Goal: Task Accomplishment & Management: Manage account settings

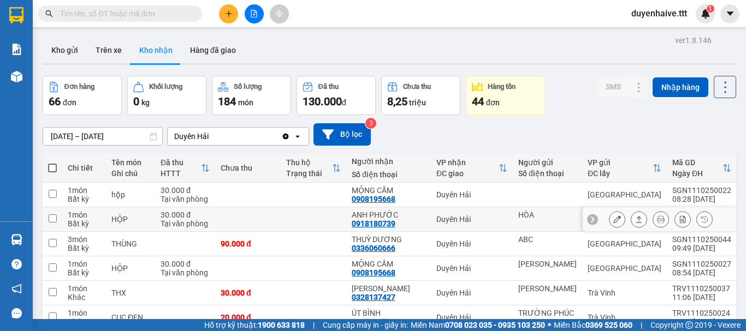
scroll to position [164, 0]
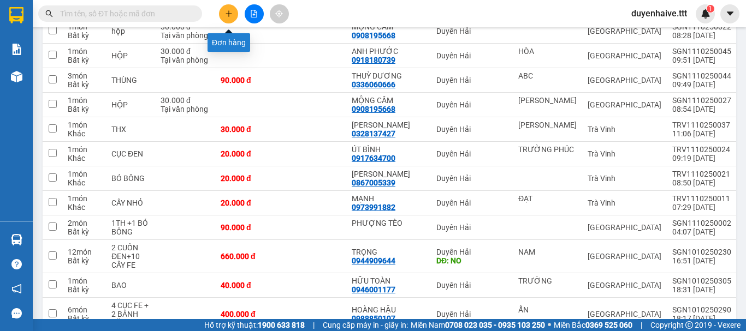
click at [230, 9] on button at bounding box center [228, 13] width 19 height 19
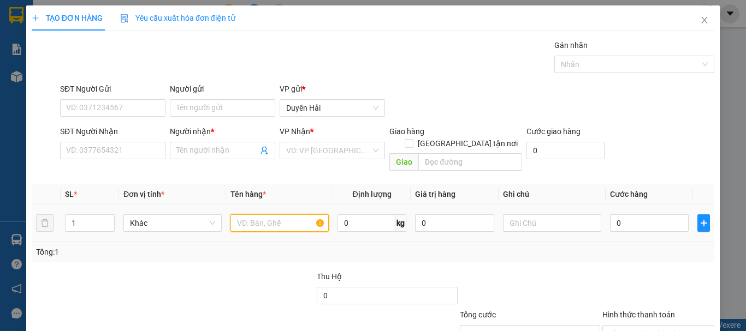
click at [278, 215] on input "text" at bounding box center [279, 223] width 98 height 17
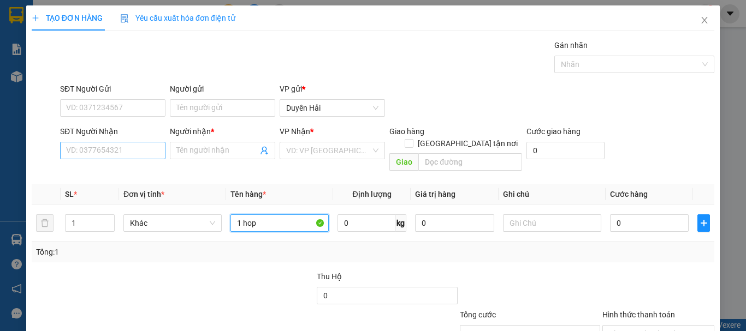
type input "1 hop"
click at [157, 156] on input "SĐT Người Nhận" at bounding box center [112, 150] width 105 height 17
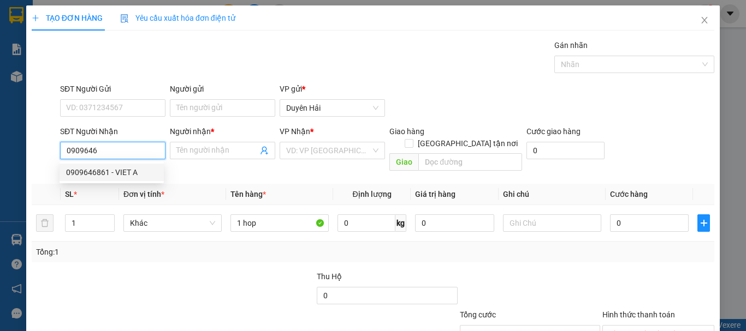
click at [120, 169] on div "0909646861 - VIET A" at bounding box center [111, 173] width 91 height 12
type input "0909646861"
type input "VIET A"
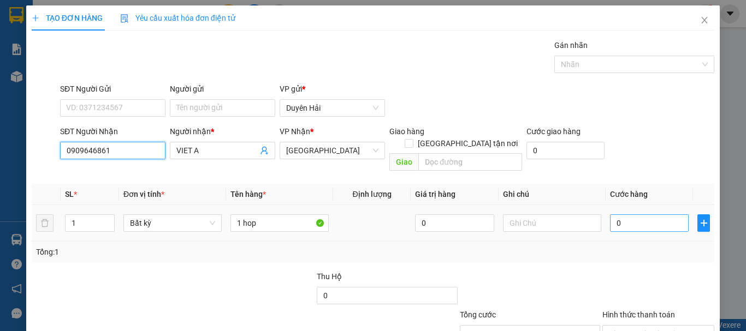
type input "0909646861"
click at [623, 215] on input "0" at bounding box center [649, 223] width 79 height 17
type input "3"
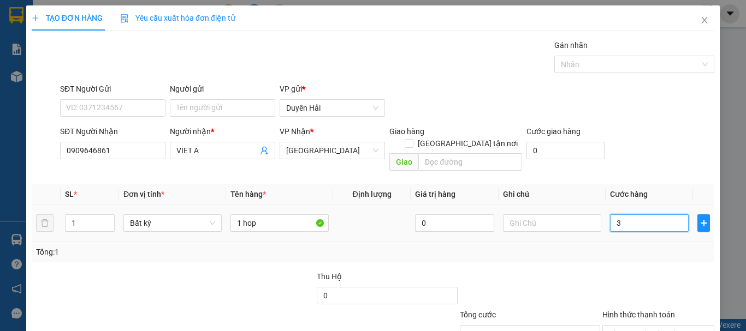
type input "30"
type input "30.000"
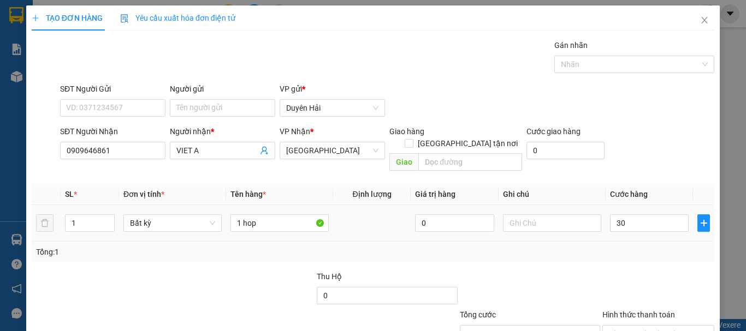
type input "30.000"
click at [592, 228] on td at bounding box center [552, 223] width 107 height 37
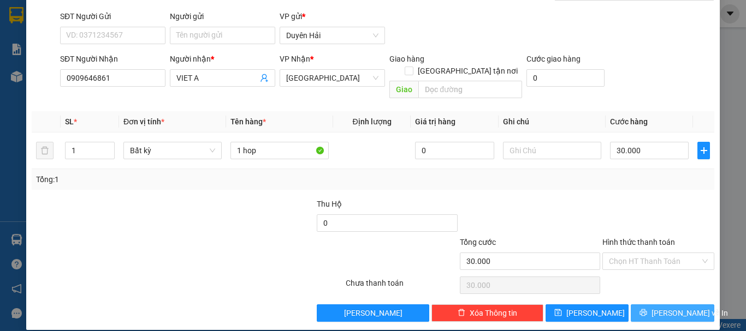
click at [677, 307] on span "[PERSON_NAME] và In" at bounding box center [689, 313] width 76 height 12
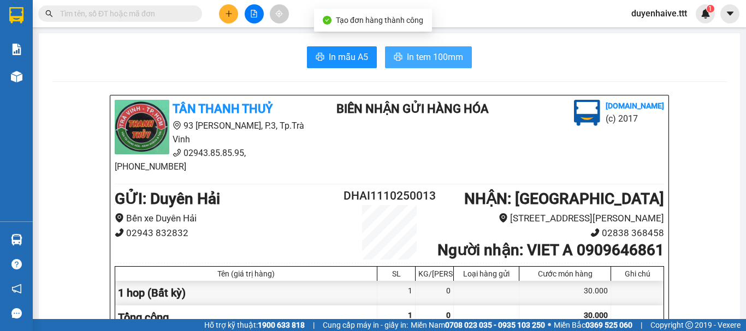
click at [432, 54] on span "In tem 100mm" at bounding box center [435, 57] width 56 height 14
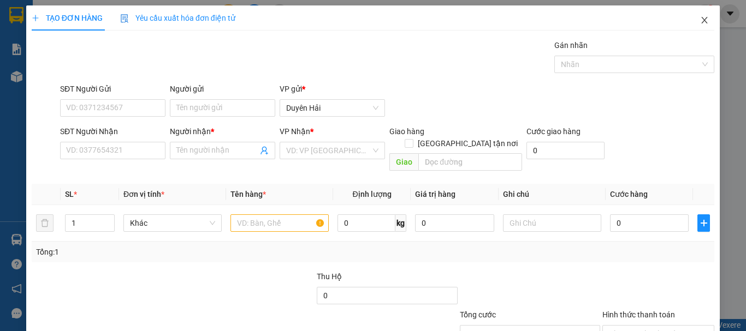
click at [700, 19] on icon "close" at bounding box center [704, 20] width 9 height 9
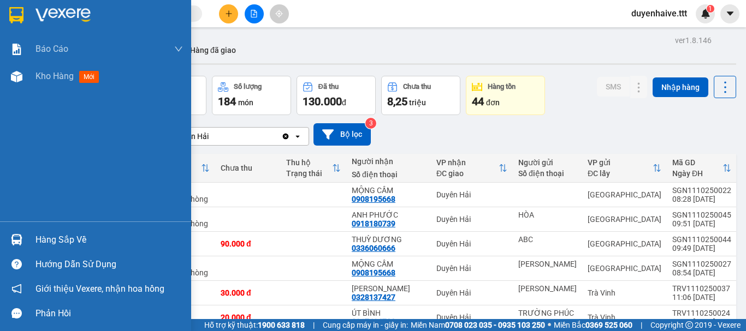
click at [76, 243] on div "Hàng sắp về" at bounding box center [108, 240] width 147 height 16
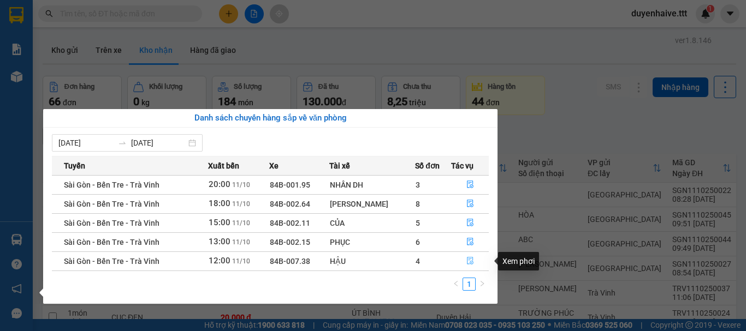
click at [467, 261] on icon "file-done" at bounding box center [470, 261] width 8 height 8
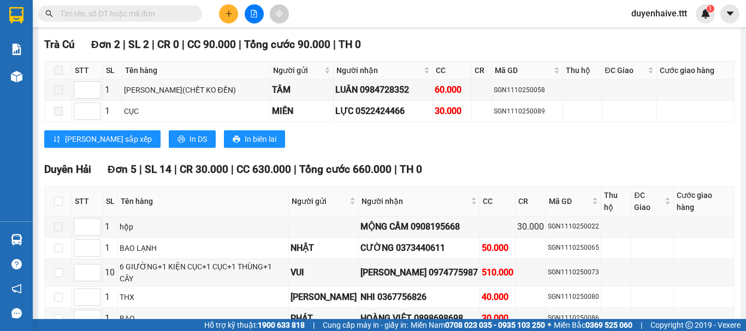
scroll to position [1040, 0]
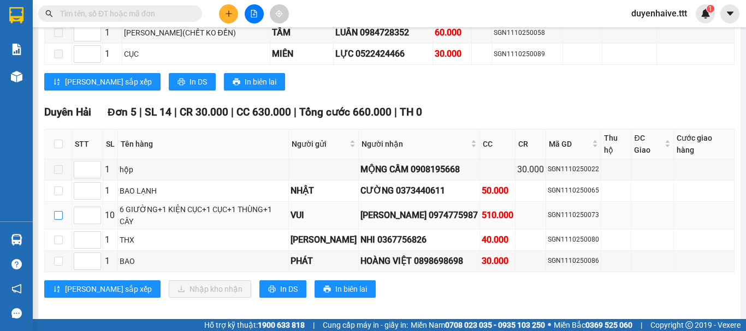
click at [56, 211] on input "checkbox" at bounding box center [58, 215] width 9 height 9
checkbox input "true"
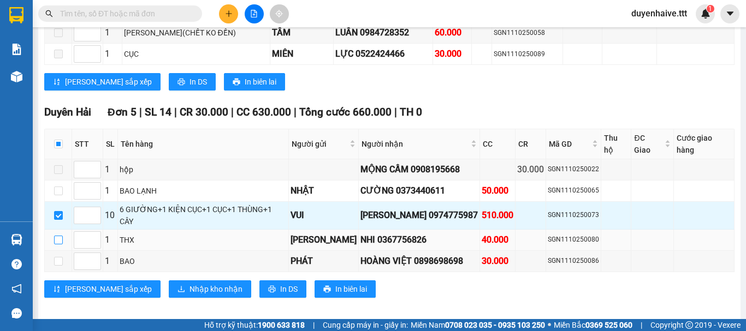
click at [60, 236] on input "checkbox" at bounding box center [58, 240] width 9 height 9
checkbox input "true"
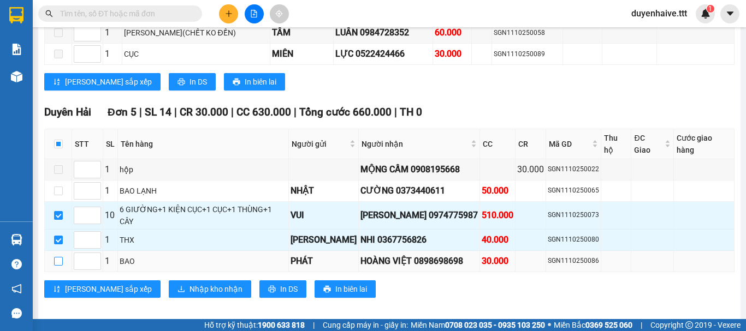
click at [58, 257] on input "checkbox" at bounding box center [58, 261] width 9 height 9
checkbox input "true"
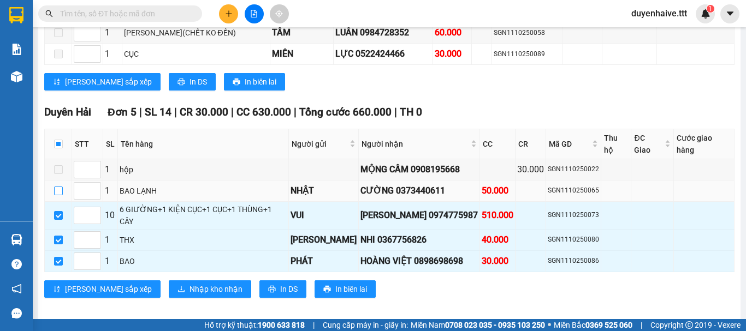
click at [56, 187] on input "checkbox" at bounding box center [58, 191] width 9 height 9
checkbox input "true"
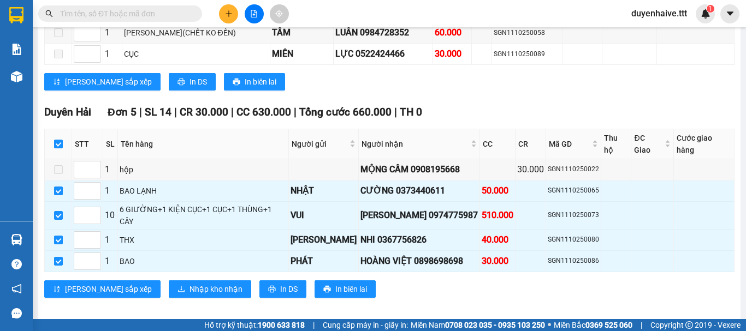
click at [138, 12] on input "text" at bounding box center [124, 14] width 129 height 12
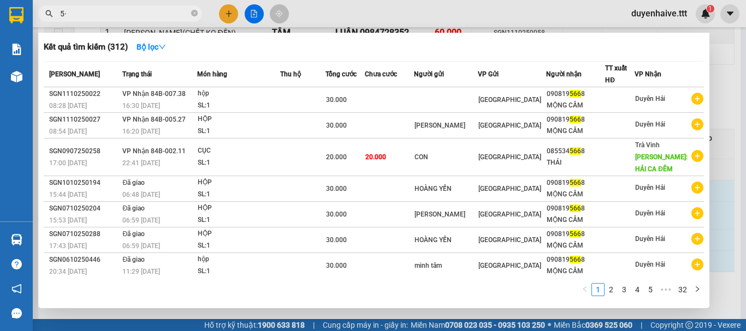
type input "5"
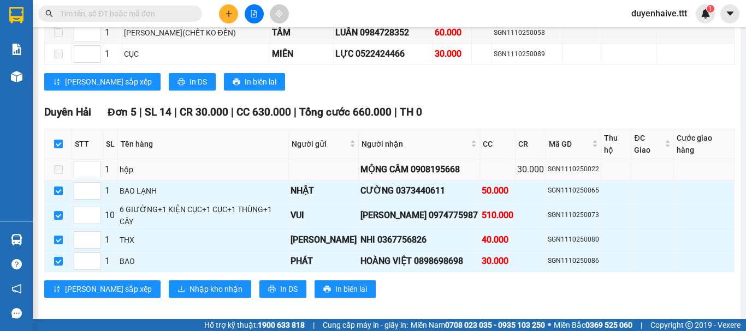
click at [57, 165] on span at bounding box center [58, 169] width 9 height 9
click at [59, 168] on span at bounding box center [58, 169] width 9 height 9
click at [176, 281] on button "Nhập kho nhận" at bounding box center [210, 289] width 82 height 17
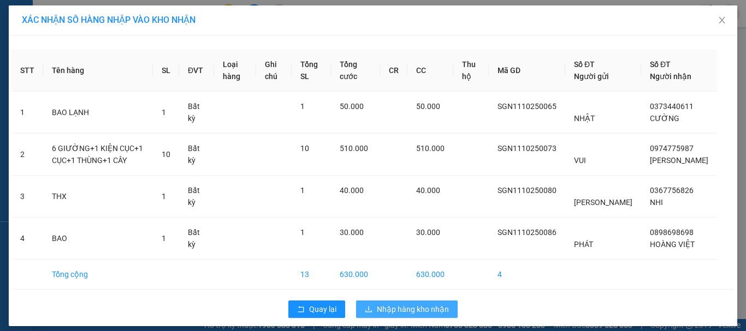
click at [389, 316] on span "Nhập hàng kho nhận" at bounding box center [413, 310] width 72 height 12
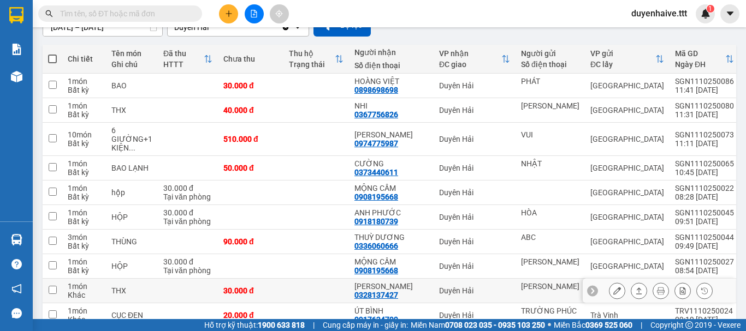
scroll to position [164, 0]
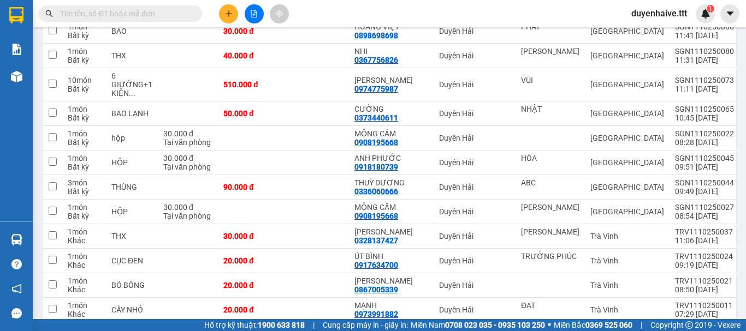
click at [126, 12] on input "text" at bounding box center [124, 14] width 129 height 12
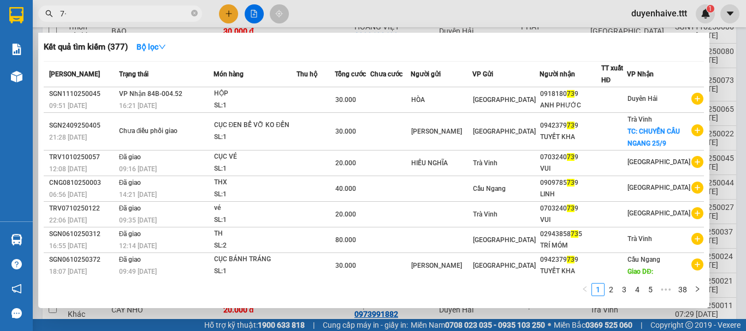
type input "7"
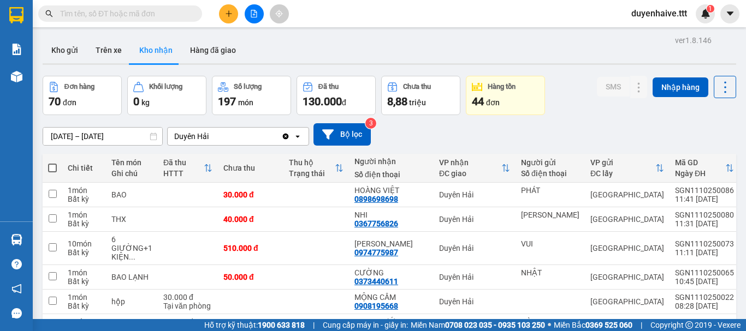
scroll to position [109, 0]
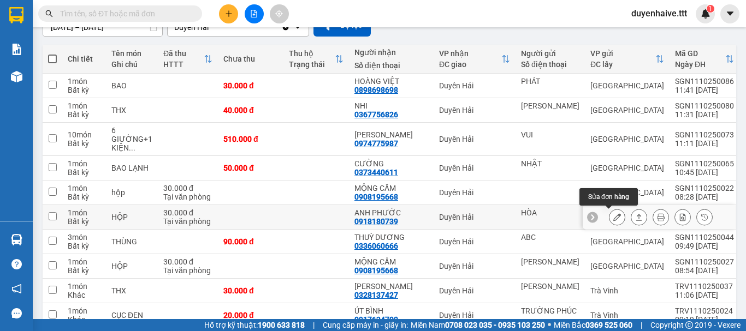
click at [609, 218] on button at bounding box center [616, 217] width 15 height 19
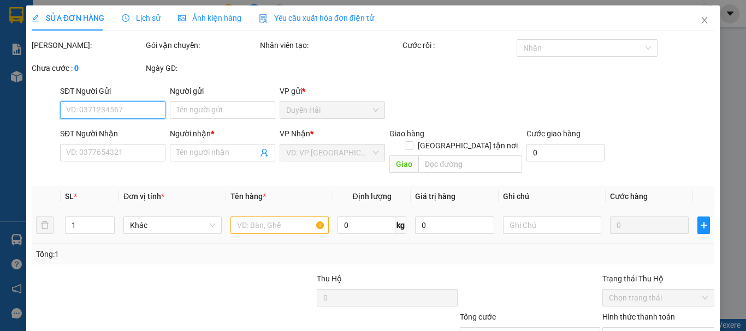
type input "HÒA"
type input "0918180739"
type input "ANH PHƯỚC"
type input "30.000"
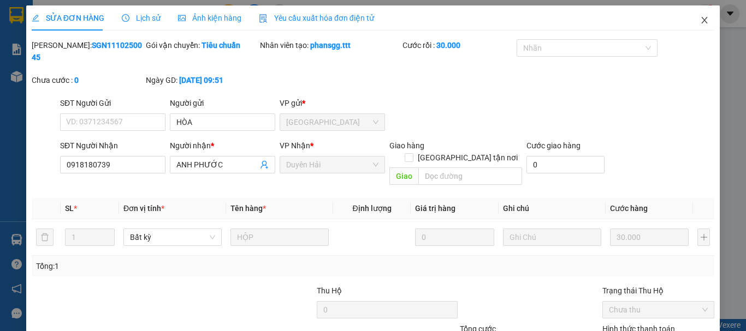
click at [700, 17] on icon "close" at bounding box center [704, 20] width 9 height 9
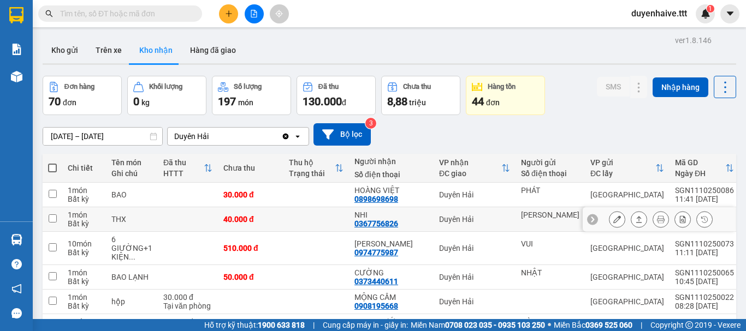
scroll to position [55, 0]
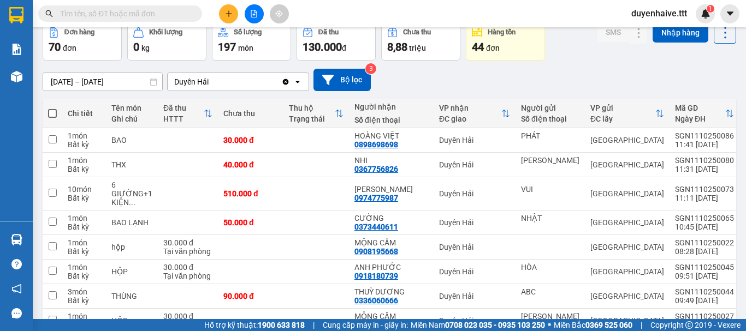
click at [143, 12] on input "text" at bounding box center [124, 14] width 129 height 12
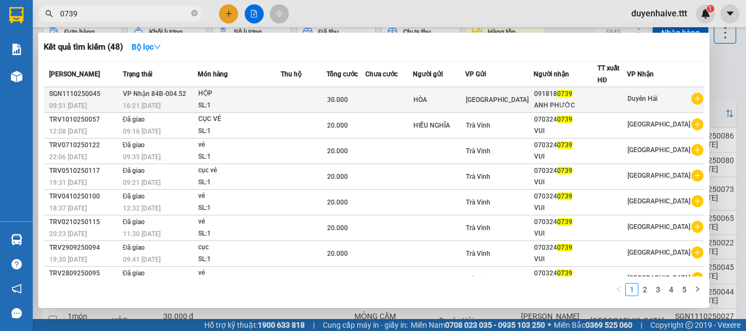
type input "0739"
click at [392, 110] on td at bounding box center [389, 100] width 48 height 26
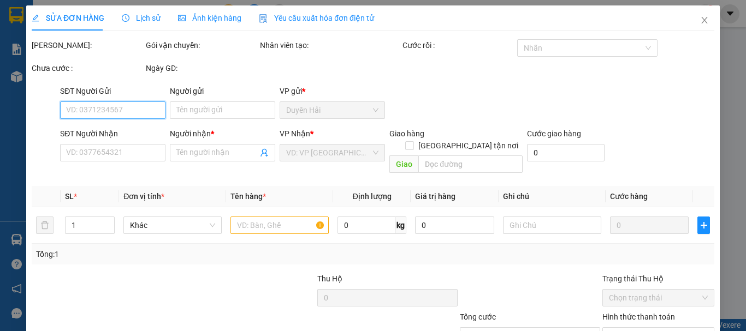
type input "HÒA"
type input "0918180739"
type input "ANH PHƯỚC"
type input "30.000"
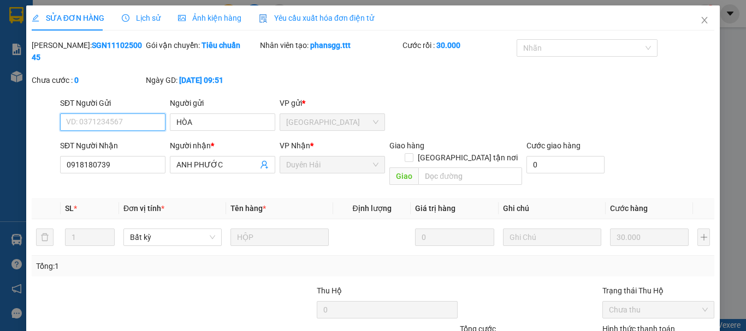
scroll to position [69, 0]
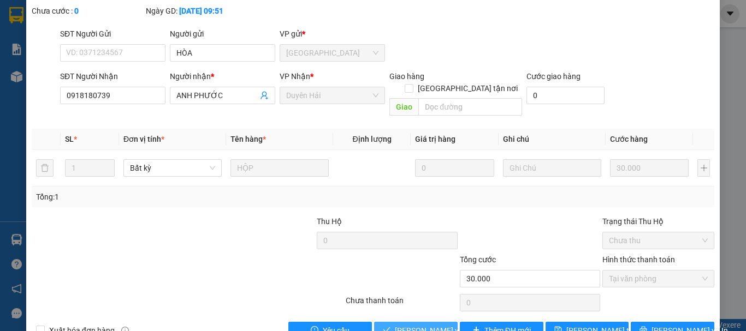
click at [417, 325] on span "[PERSON_NAME] và Giao hàng" at bounding box center [447, 331] width 105 height 12
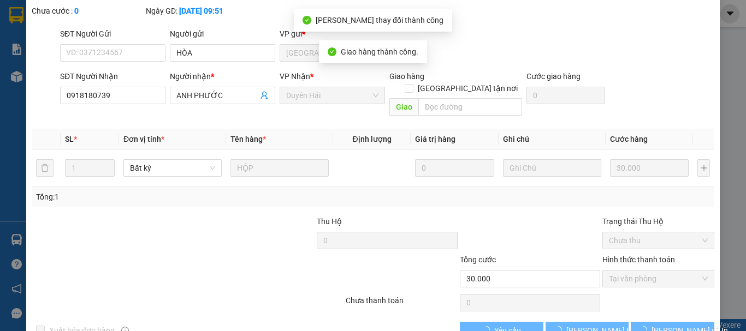
scroll to position [0, 0]
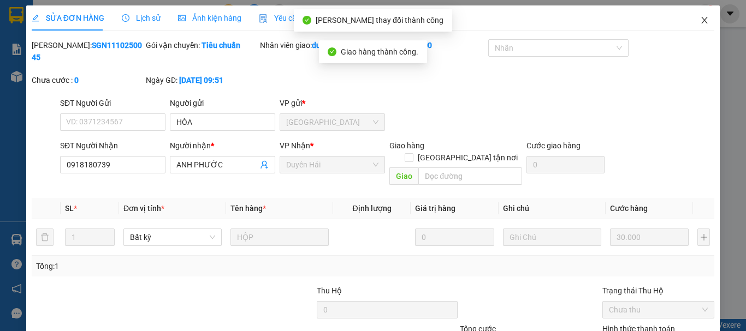
click at [700, 21] on icon "close" at bounding box center [704, 20] width 9 height 9
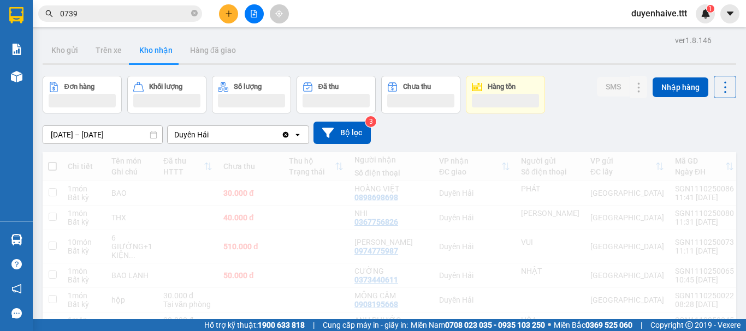
click at [101, 9] on input "0739" at bounding box center [124, 14] width 129 height 12
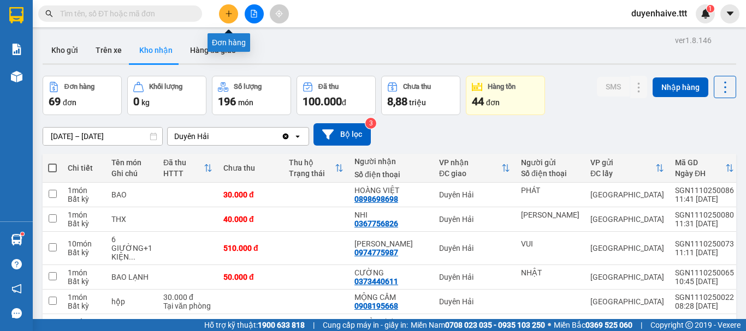
click at [229, 14] on icon "plus" at bounding box center [229, 13] width 6 height 1
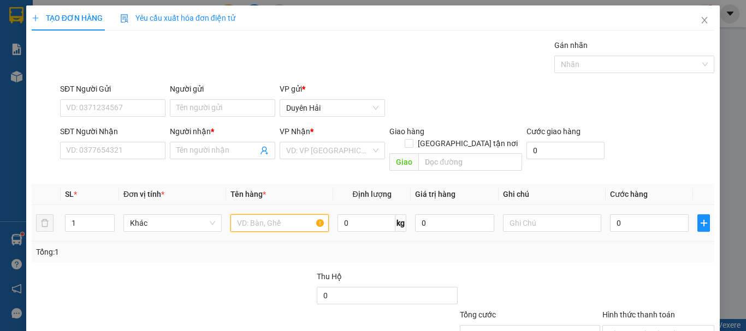
click at [262, 215] on input "text" at bounding box center [279, 223] width 98 height 17
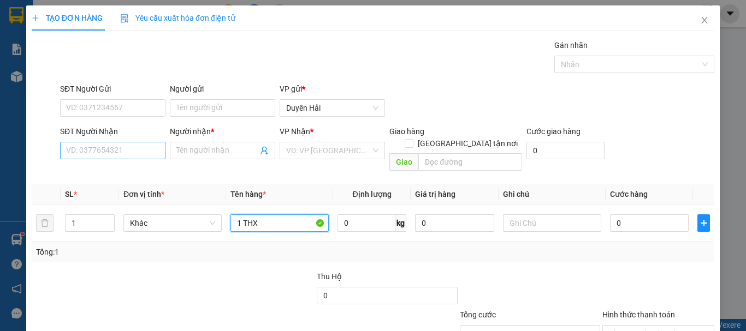
type input "1 THX"
click at [122, 149] on input "SĐT Người Nhận" at bounding box center [112, 150] width 105 height 17
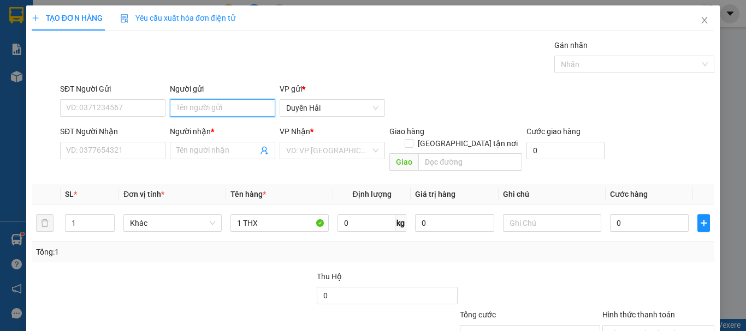
click at [215, 104] on input "Người gửi" at bounding box center [222, 107] width 105 height 17
type input "TRANG"
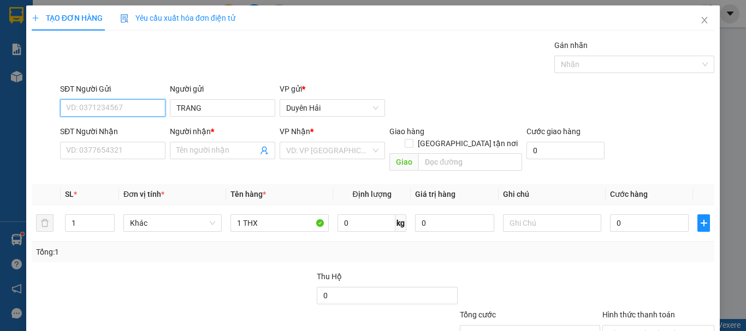
click at [110, 110] on input "SĐT Người Gửi" at bounding box center [112, 107] width 105 height 17
type input "0949759551"
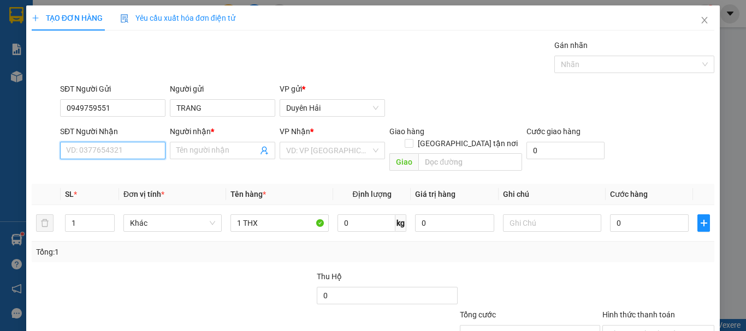
click at [129, 153] on input "SĐT Người Nhận" at bounding box center [112, 150] width 105 height 17
type input "0708777744"
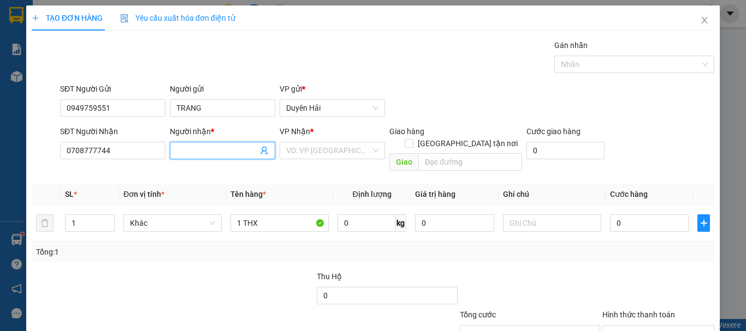
click at [230, 152] on input "Người nhận *" at bounding box center [216, 151] width 81 height 12
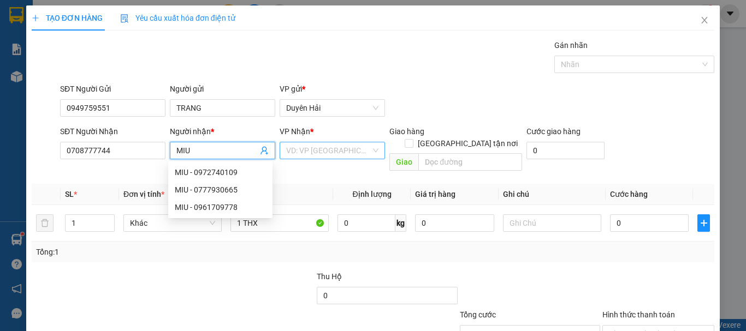
type input "MIU"
drag, startPoint x: 345, startPoint y: 147, endPoint x: 317, endPoint y: 168, distance: 35.2
click at [343, 149] on input "search" at bounding box center [328, 151] width 85 height 16
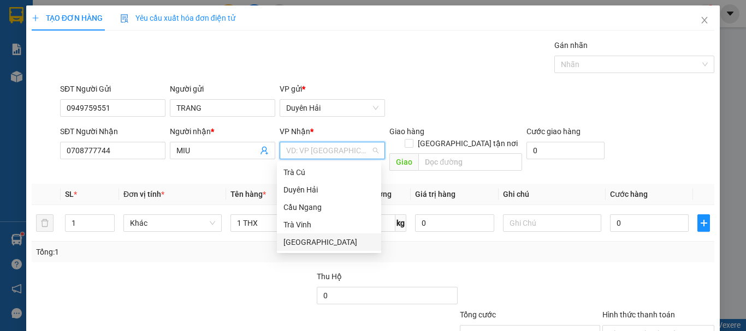
click at [299, 239] on div "[GEOGRAPHIC_DATA]" at bounding box center [328, 242] width 91 height 12
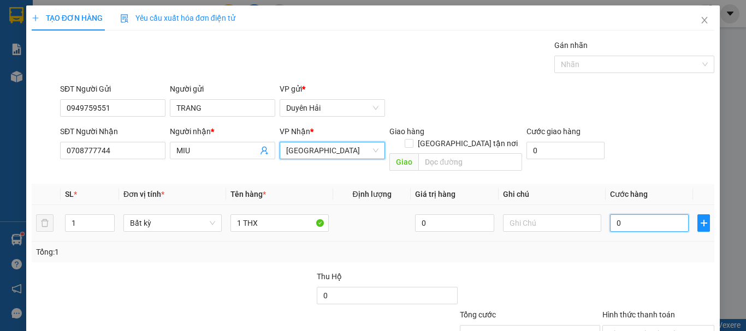
click at [637, 215] on input "0" at bounding box center [649, 223] width 79 height 17
type input "2"
type input "29"
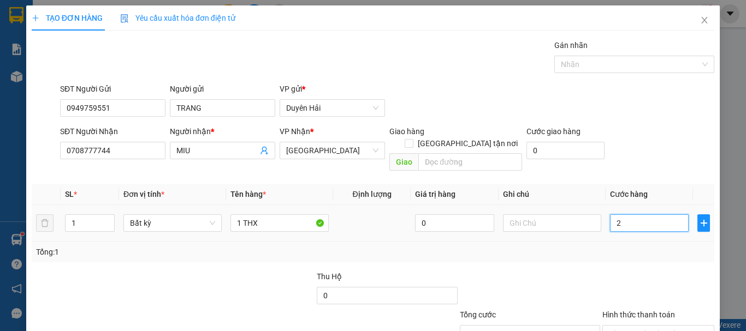
type input "29"
type input "299"
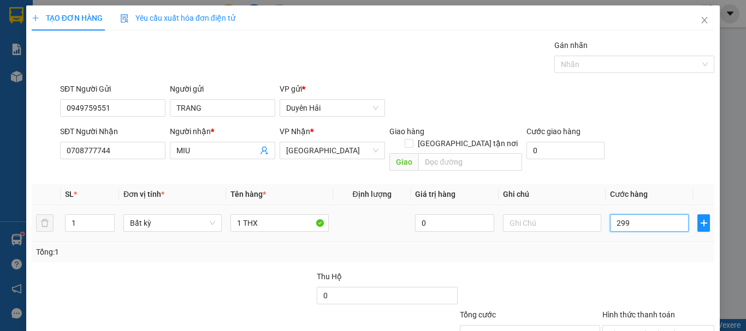
type input "29"
type input "2"
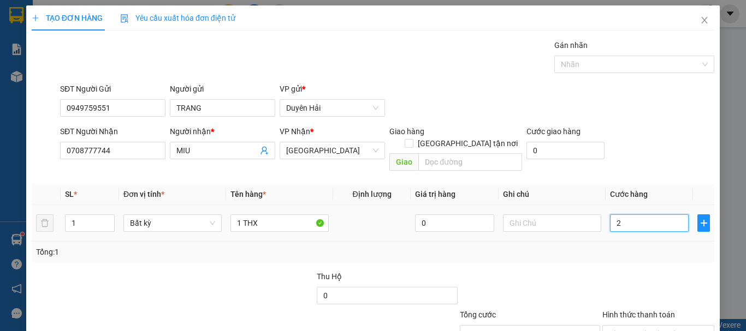
type input "2"
type input "0"
type input "03"
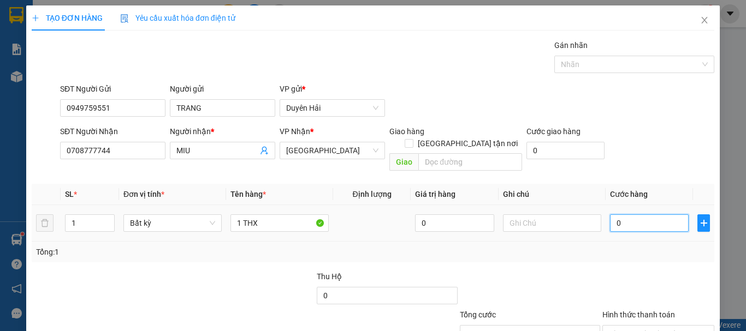
type input "3"
type input "030"
type input "30"
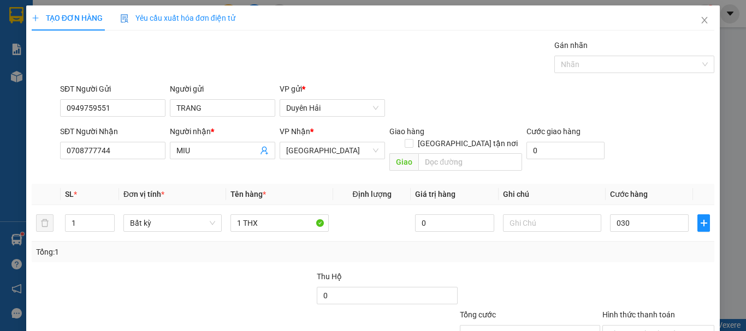
type input "30.000"
click at [535, 248] on div "Tổng: 1" at bounding box center [373, 252] width 683 height 21
click at [413, 287] on input "0" at bounding box center [387, 295] width 140 height 17
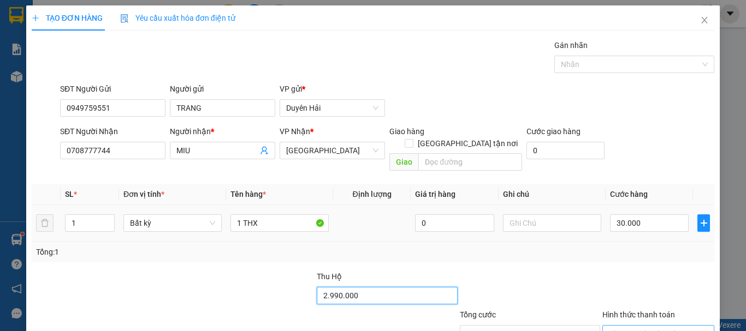
scroll to position [73, 0]
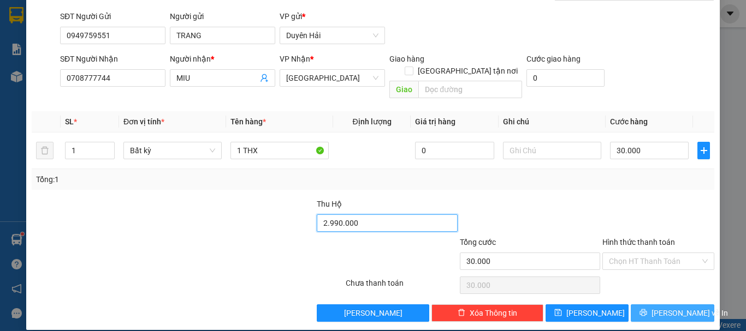
type input "2.990.000"
click at [676, 307] on button "[PERSON_NAME] và In" at bounding box center [673, 313] width 84 height 17
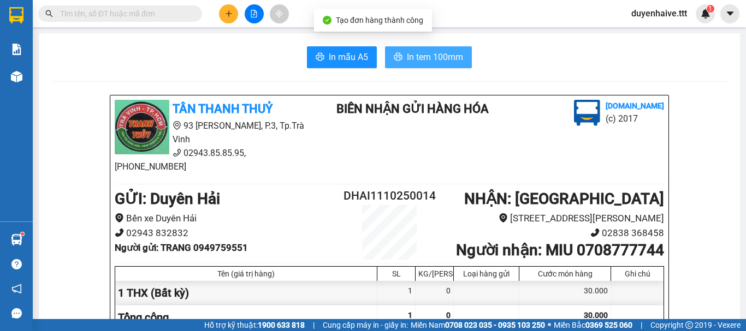
click at [430, 60] on span "In tem 100mm" at bounding box center [435, 57] width 56 height 14
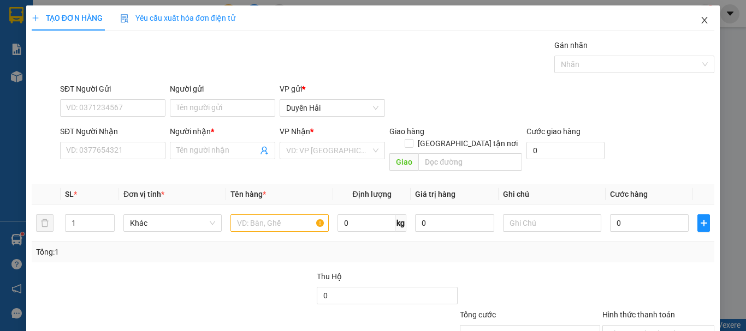
click at [702, 21] on icon "close" at bounding box center [705, 20] width 6 height 7
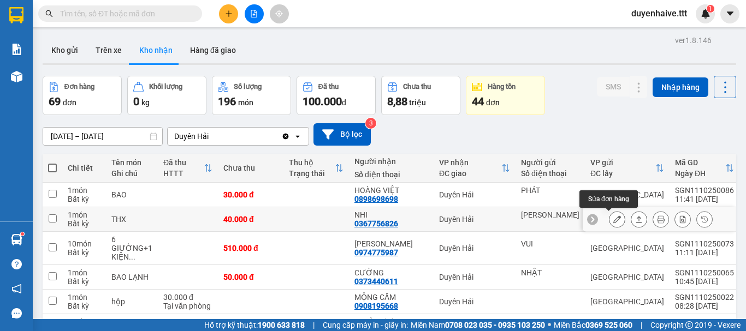
click at [613, 217] on icon at bounding box center [617, 220] width 8 height 8
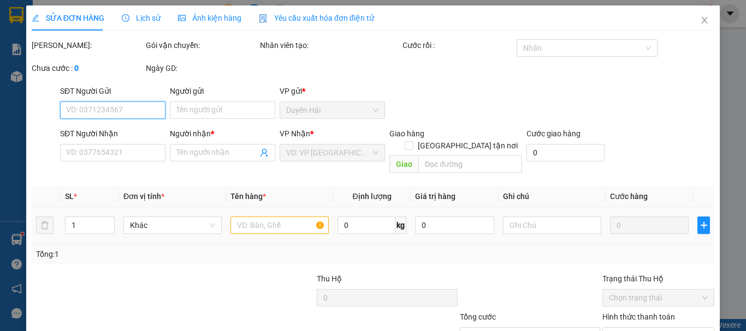
type input "[PERSON_NAME]"
type input "0367756826"
type input "NHI"
type input "40.000"
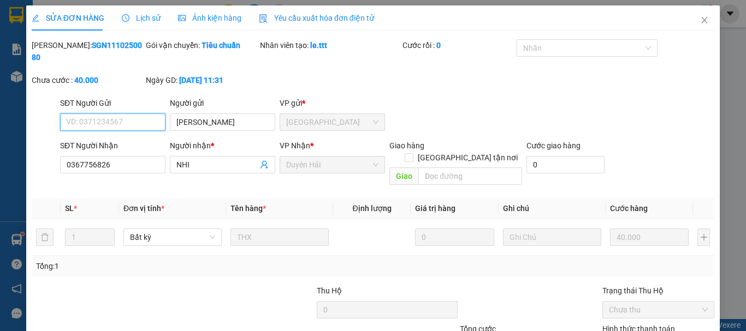
scroll to position [75, 0]
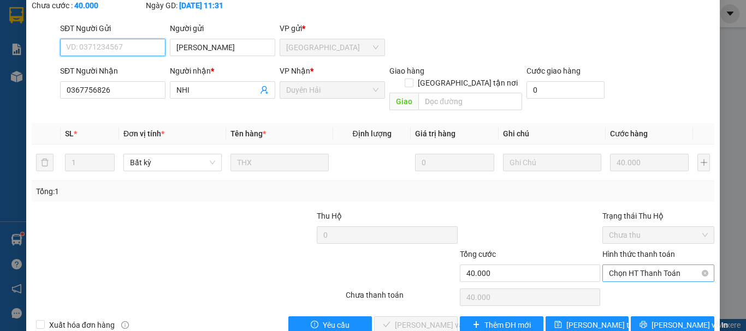
drag, startPoint x: 641, startPoint y: 251, endPoint x: 655, endPoint y: 256, distance: 14.7
click at [644, 265] on span "Chọn HT Thanh Toán" at bounding box center [658, 273] width 99 height 16
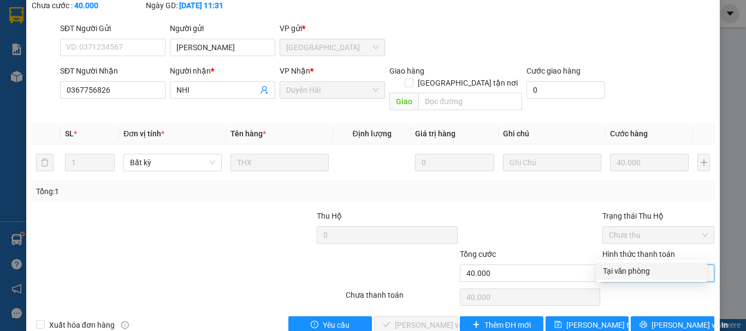
click at [651, 270] on div "Tại văn phòng" at bounding box center [652, 271] width 98 height 12
type input "0"
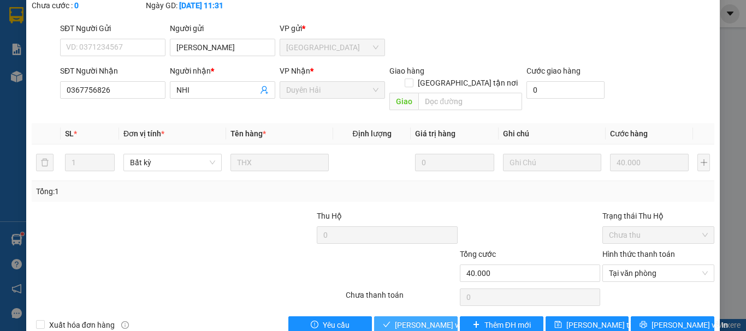
click at [428, 319] on span "[PERSON_NAME] và Giao hàng" at bounding box center [447, 325] width 105 height 12
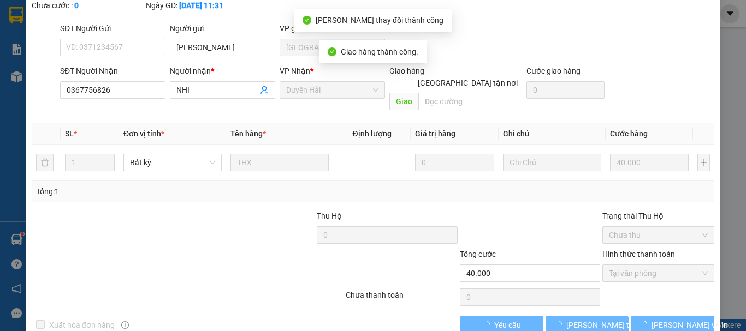
scroll to position [0, 0]
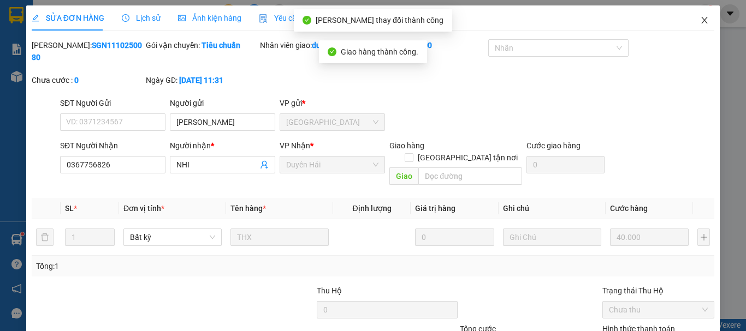
click at [700, 17] on icon "close" at bounding box center [704, 20] width 9 height 9
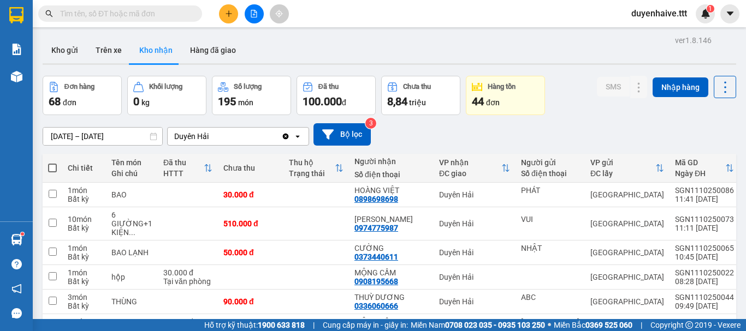
click at [232, 18] on button at bounding box center [228, 13] width 19 height 19
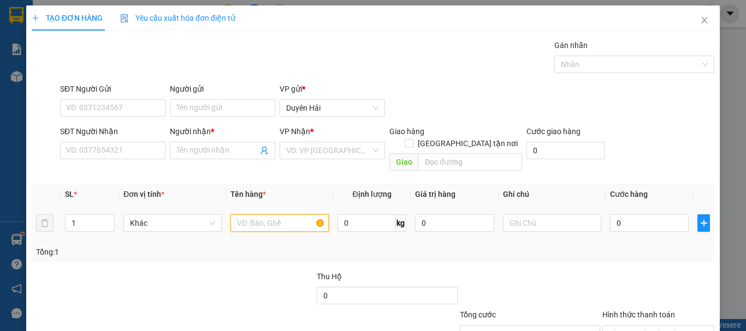
click at [286, 215] on input "text" at bounding box center [279, 223] width 98 height 17
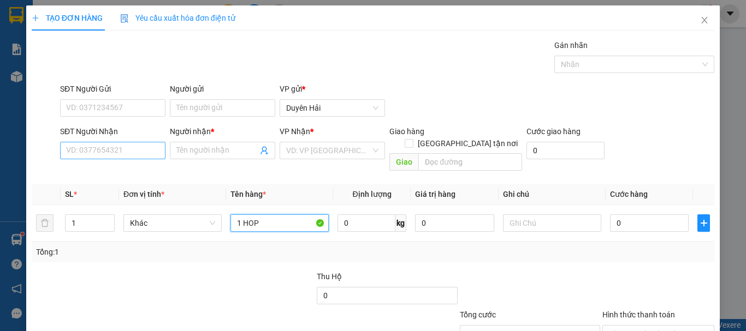
type input "1 HOP"
click at [128, 148] on input "SĐT Người Nhận" at bounding box center [112, 150] width 105 height 17
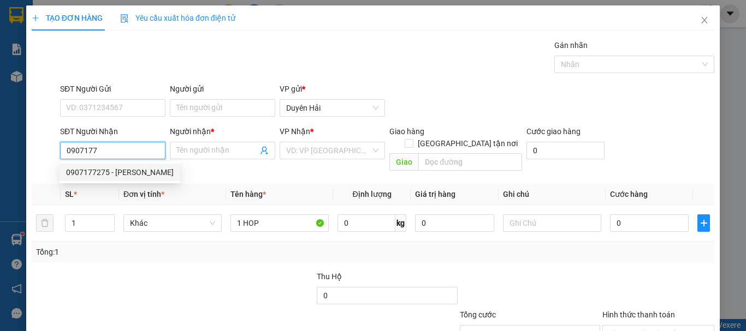
click at [104, 176] on div "0907177275 - [PERSON_NAME]" at bounding box center [120, 173] width 108 height 12
type input "0907177275"
type input "[PERSON_NAME]"
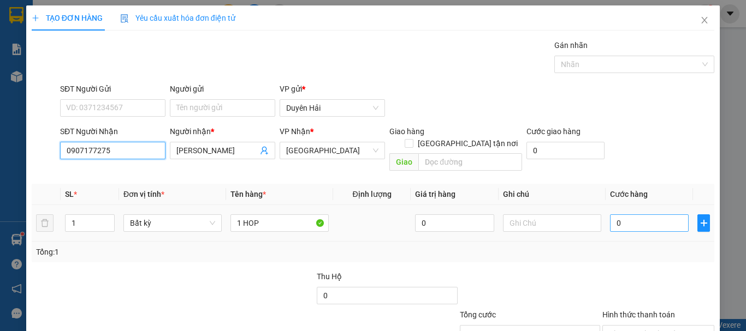
type input "0907177275"
click at [641, 215] on input "0" at bounding box center [649, 223] width 79 height 17
type input "3"
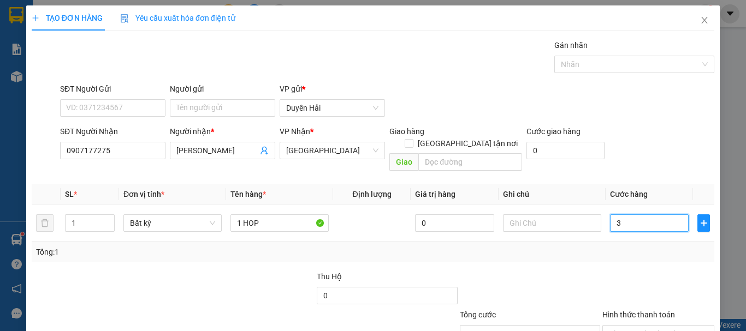
type input "30"
type input "30.000"
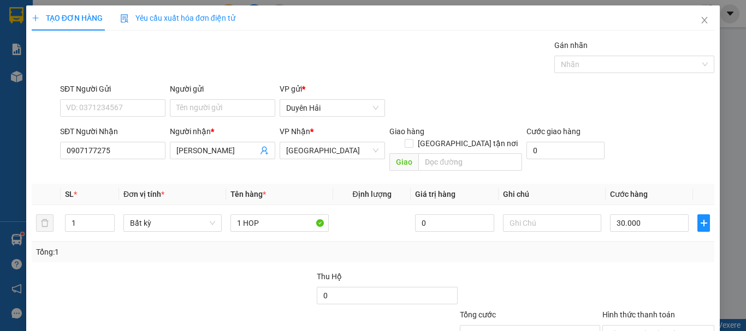
click at [633, 254] on div "Transit Pickup Surcharge Ids Transit Deliver Surcharge Ids Transit Deliver Surc…" at bounding box center [373, 216] width 683 height 355
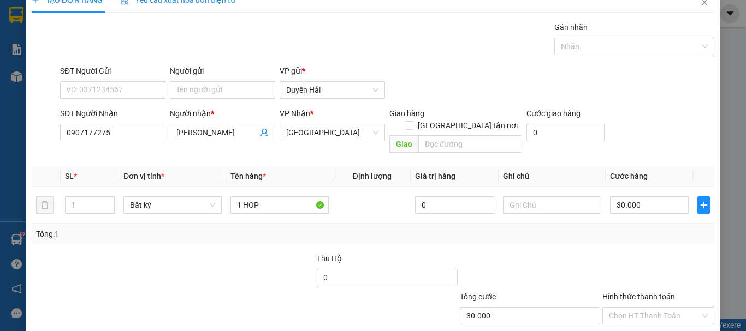
scroll to position [73, 0]
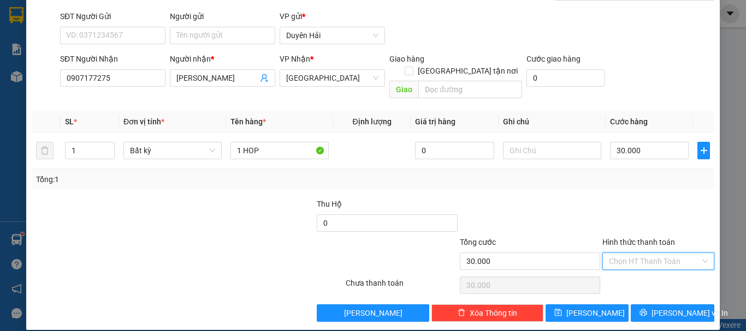
click at [637, 254] on input "Hình thức thanh toán" at bounding box center [654, 261] width 91 height 16
drag, startPoint x: 639, startPoint y: 272, endPoint x: 647, endPoint y: 279, distance: 10.1
click at [639, 273] on div "Tại văn phòng" at bounding box center [652, 271] width 98 height 12
type input "0"
drag, startPoint x: 673, startPoint y: 307, endPoint x: 657, endPoint y: 305, distance: 15.9
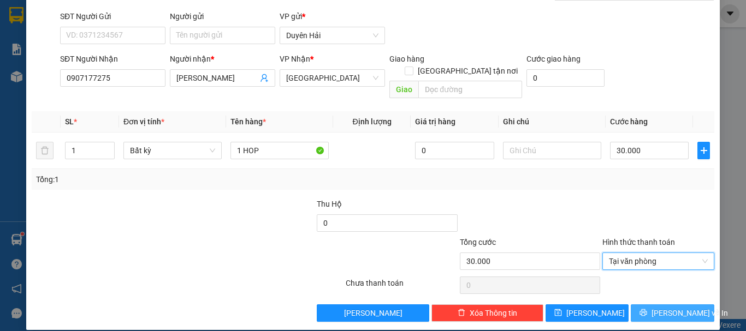
click at [674, 307] on span "[PERSON_NAME] và In" at bounding box center [689, 313] width 76 height 12
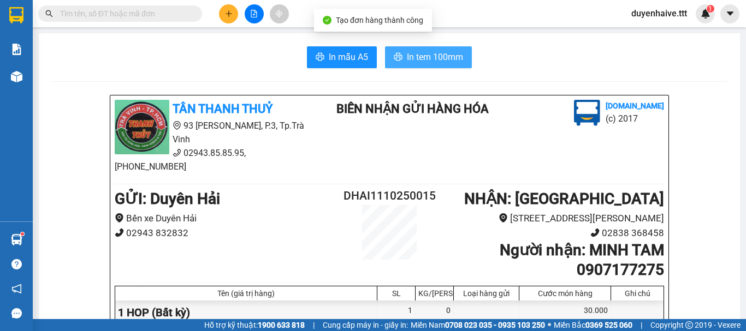
click at [448, 54] on span "In tem 100mm" at bounding box center [435, 57] width 56 height 14
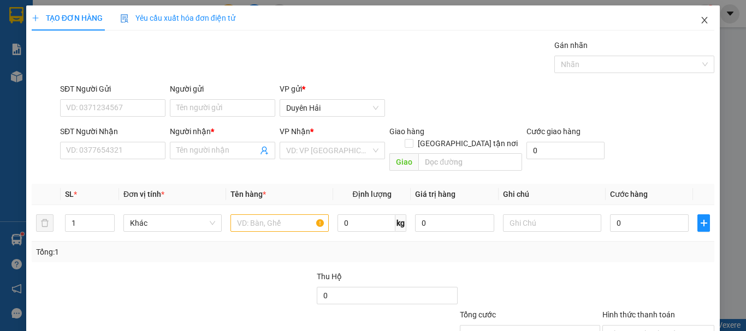
click at [700, 22] on icon "close" at bounding box center [704, 20] width 9 height 9
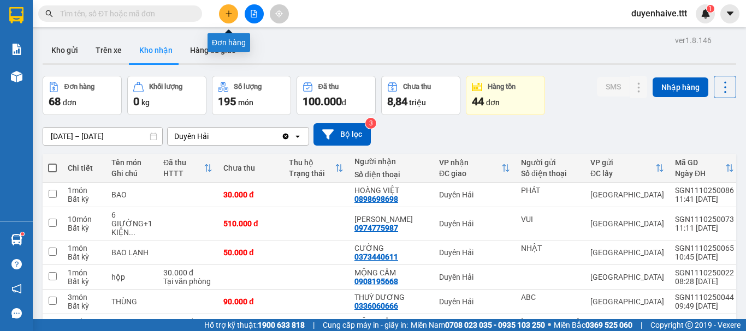
click at [221, 14] on button at bounding box center [228, 13] width 19 height 19
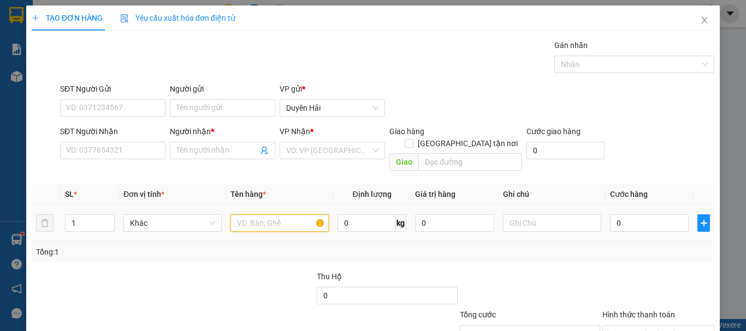
click at [272, 215] on input "text" at bounding box center [279, 223] width 98 height 17
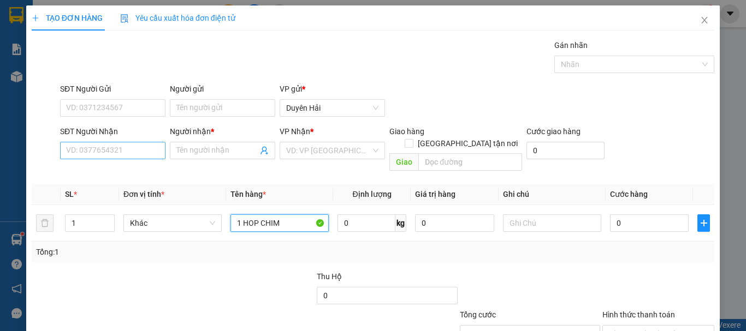
type input "1 HOP CHIM"
click at [110, 156] on input "SĐT Người Nhận" at bounding box center [112, 150] width 105 height 17
type input "0335988471"
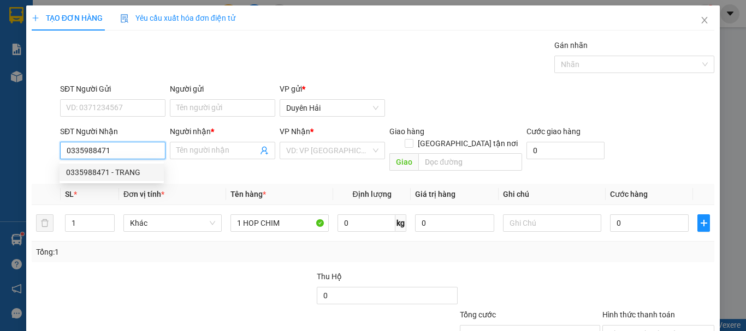
click at [112, 175] on div "0335988471 - TRANG" at bounding box center [111, 173] width 91 height 12
type input "TRANG"
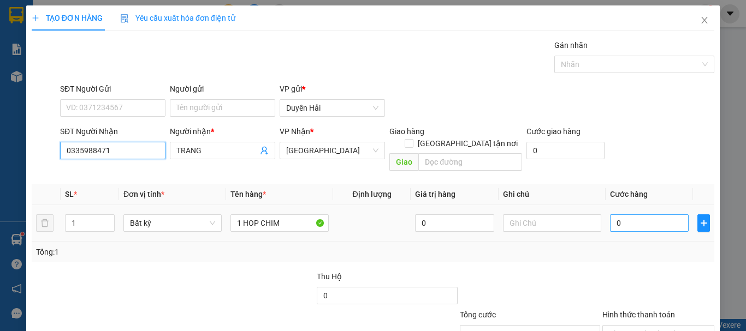
type input "0335988471"
click at [639, 215] on input "0" at bounding box center [649, 223] width 79 height 17
type input "7"
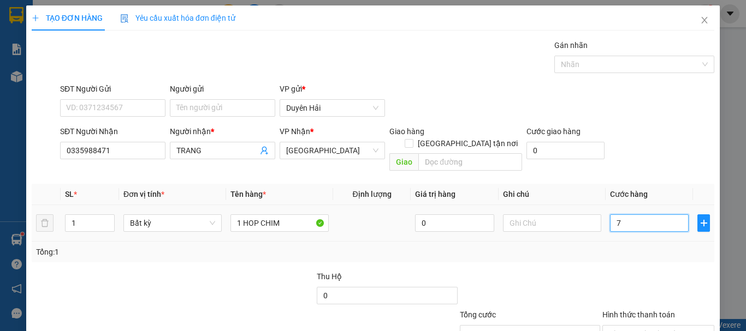
type input "70"
type input "70.000"
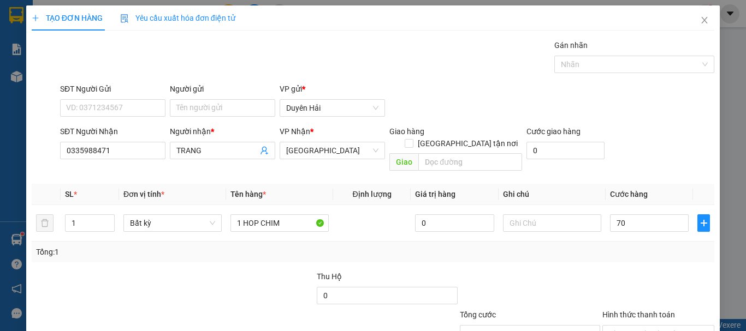
type input "70.000"
click at [624, 271] on div at bounding box center [658, 290] width 114 height 38
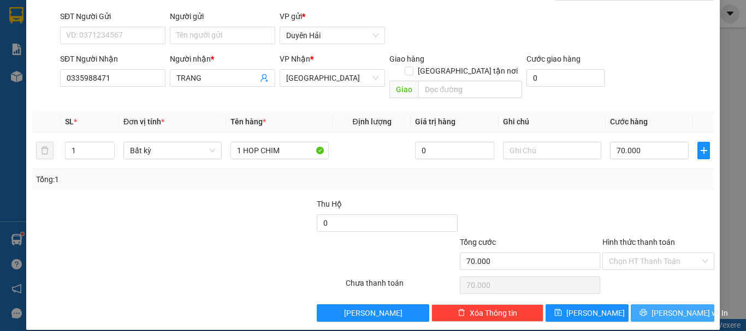
click at [662, 307] on span "[PERSON_NAME] và In" at bounding box center [689, 313] width 76 height 12
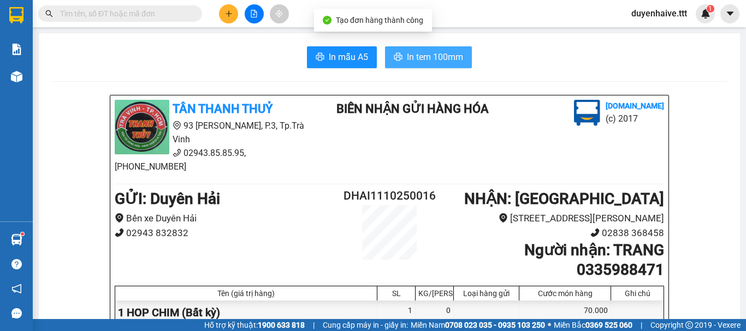
click at [439, 54] on span "In tem 100mm" at bounding box center [435, 57] width 56 height 14
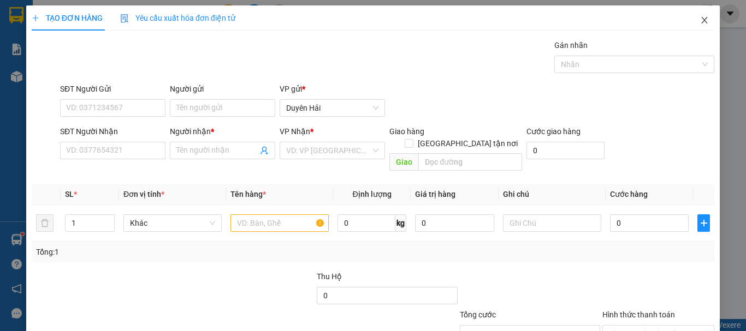
click at [700, 18] on icon "close" at bounding box center [704, 20] width 9 height 9
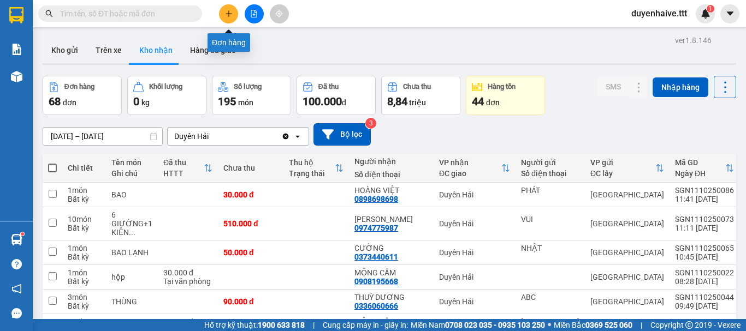
click at [232, 15] on icon "plus" at bounding box center [229, 14] width 8 height 8
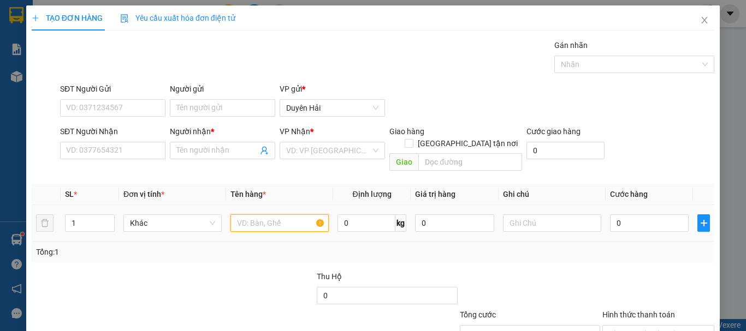
click at [268, 215] on input "text" at bounding box center [279, 223] width 98 height 17
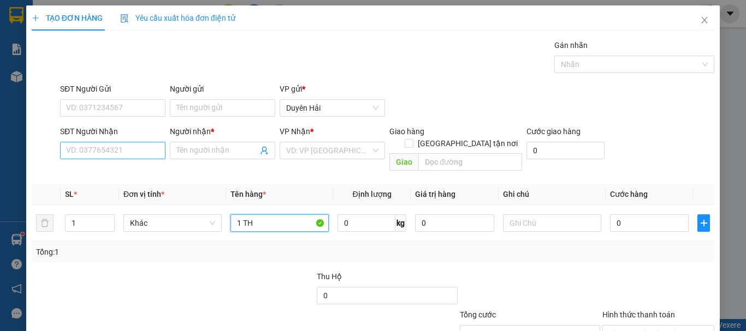
type input "1 TH"
click at [118, 152] on input "SĐT Người Nhận" at bounding box center [112, 150] width 105 height 17
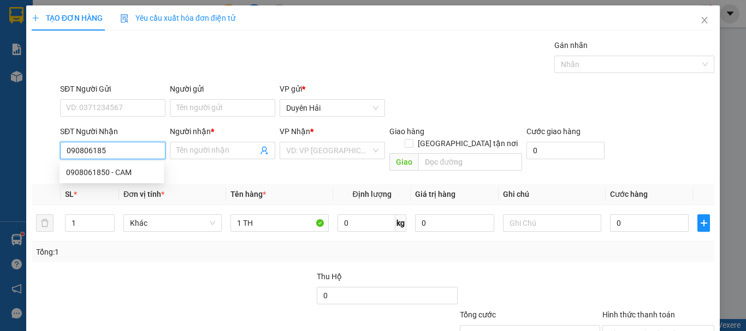
type input "0908061850"
click at [115, 168] on div "0908061850 - CAM" at bounding box center [111, 173] width 91 height 12
type input "CAM"
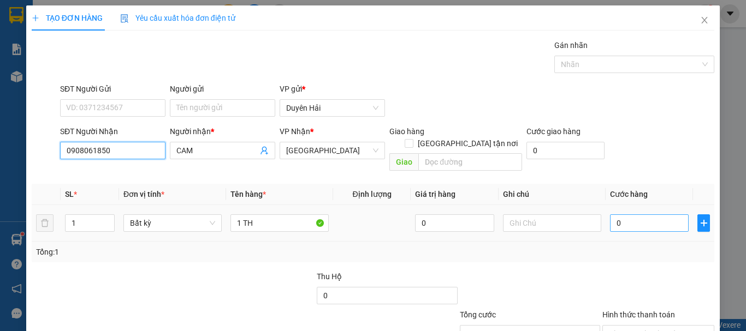
type input "0908061850"
click at [627, 215] on input "0" at bounding box center [649, 223] width 79 height 17
type input "5"
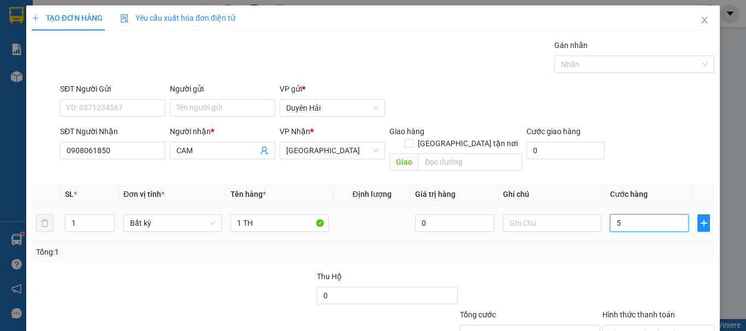
type input "50"
type input "50.000"
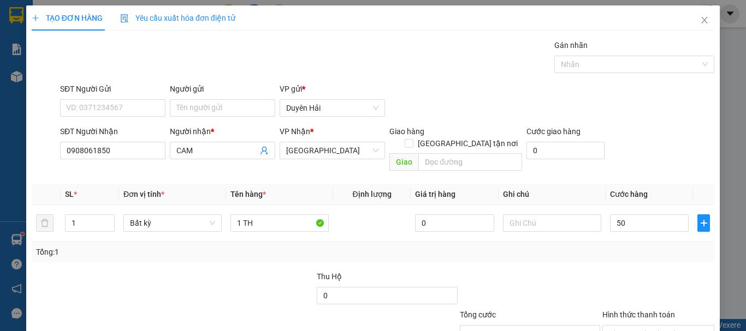
type input "50.000"
click at [624, 242] on div "Tổng: 1" at bounding box center [373, 252] width 683 height 21
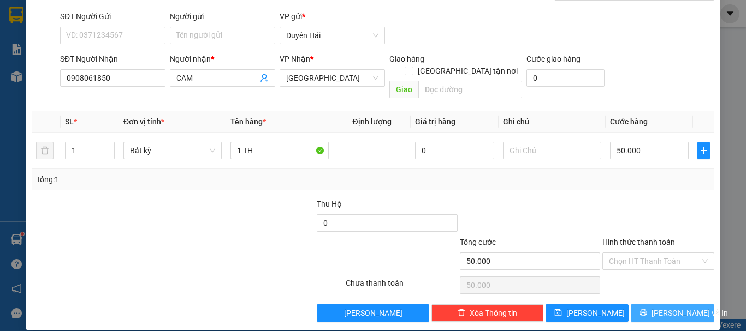
click at [647, 310] on icon "printer" at bounding box center [643, 313] width 7 height 7
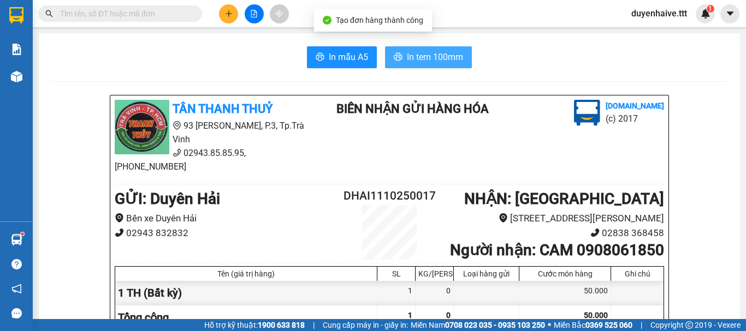
click at [426, 60] on span "In tem 100mm" at bounding box center [435, 57] width 56 height 14
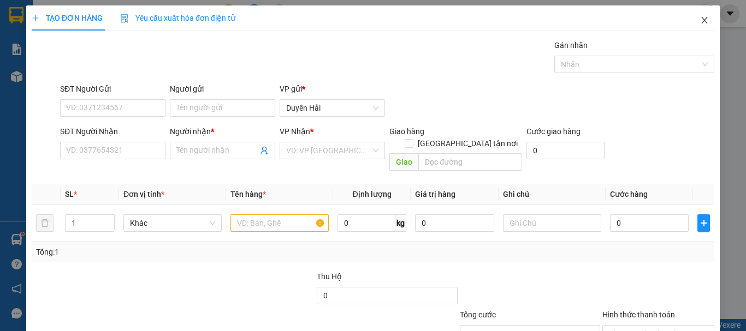
click at [700, 20] on icon "close" at bounding box center [704, 20] width 9 height 9
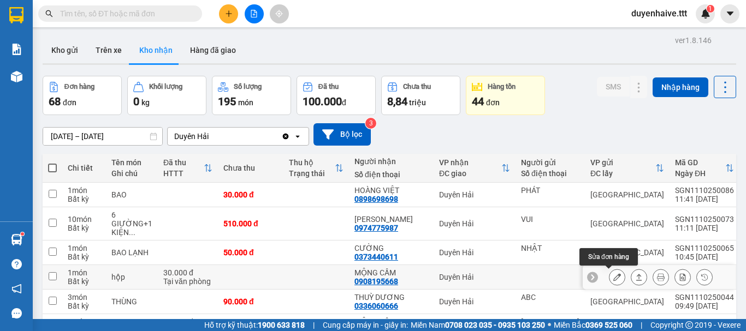
click at [613, 279] on icon at bounding box center [617, 278] width 8 height 8
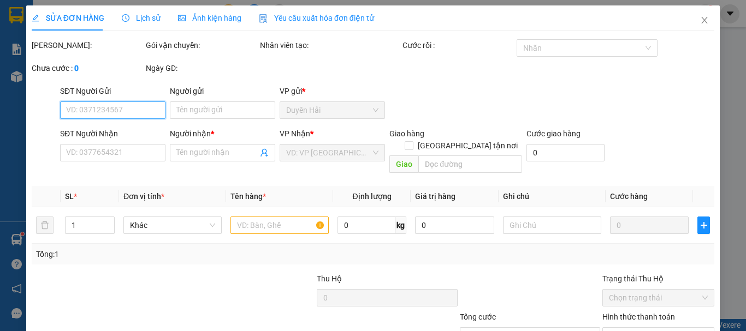
scroll to position [75, 0]
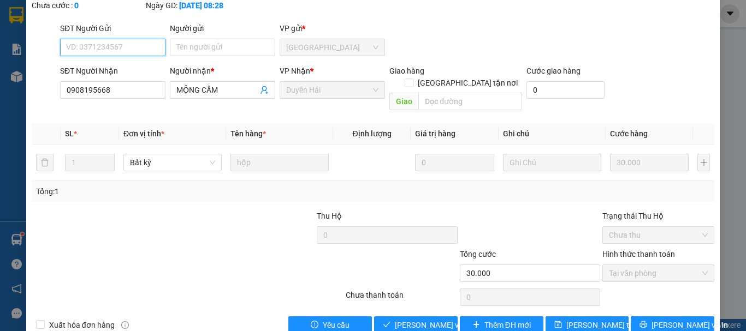
type input "0908195668"
type input "MỘNG CẦM"
type input "30.000"
click at [416, 319] on span "[PERSON_NAME] và Giao hàng" at bounding box center [447, 325] width 105 height 12
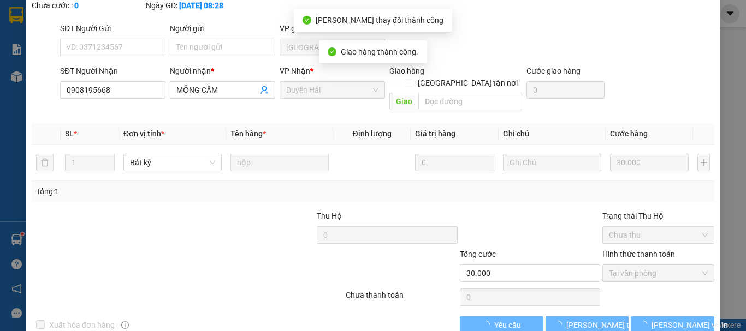
scroll to position [20, 0]
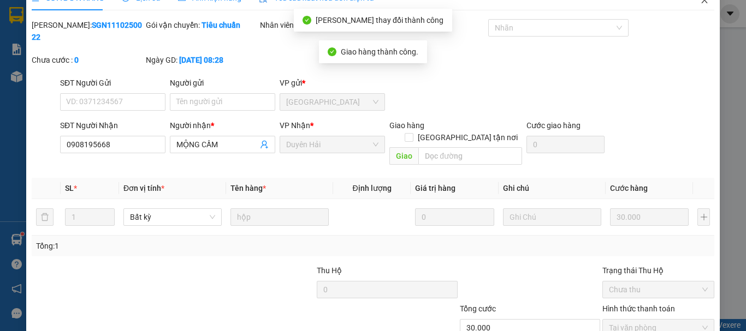
click at [702, 3] on icon "close" at bounding box center [705, 0] width 6 height 7
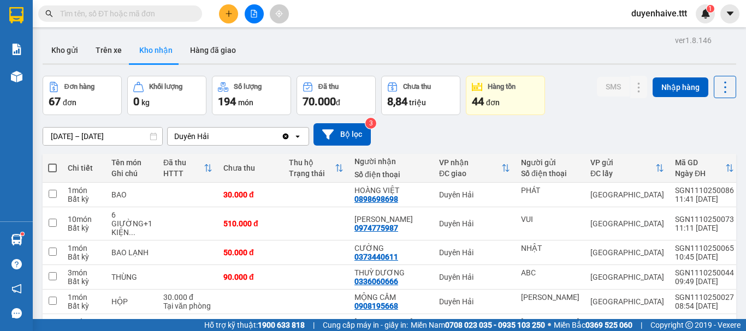
scroll to position [55, 0]
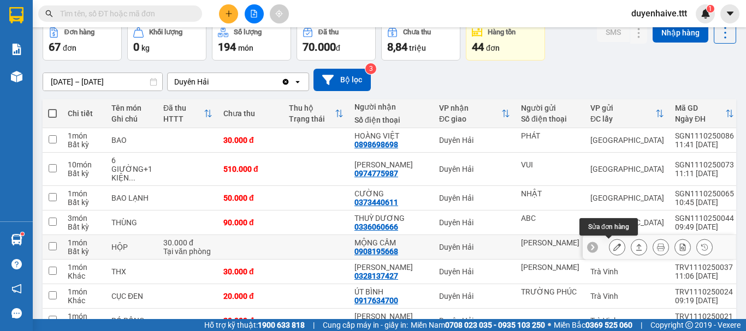
click at [613, 248] on icon at bounding box center [617, 248] width 8 height 8
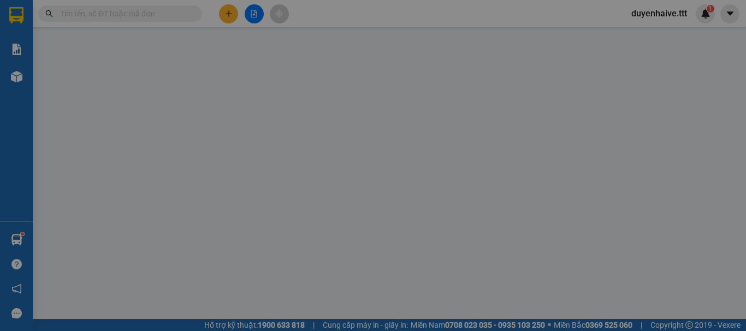
type input "[PERSON_NAME]"
type input "0908195668"
type input "MỘNG CẦM"
type input "30.000"
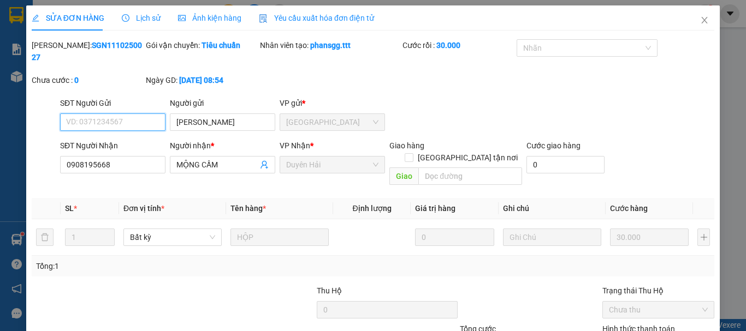
scroll to position [75, 0]
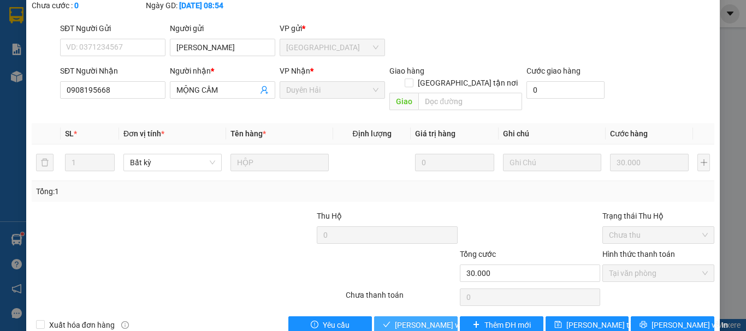
click at [405, 319] on span "[PERSON_NAME] và Giao hàng" at bounding box center [447, 325] width 105 height 12
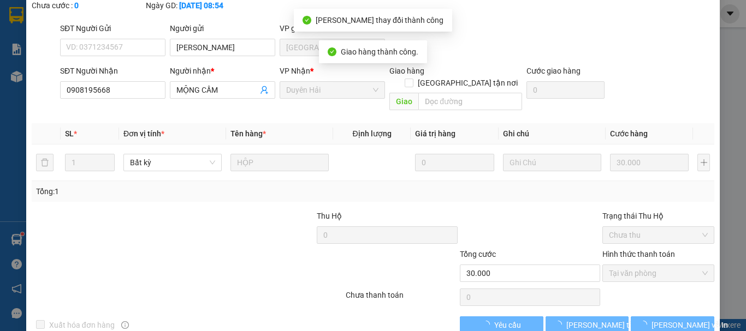
scroll to position [0, 0]
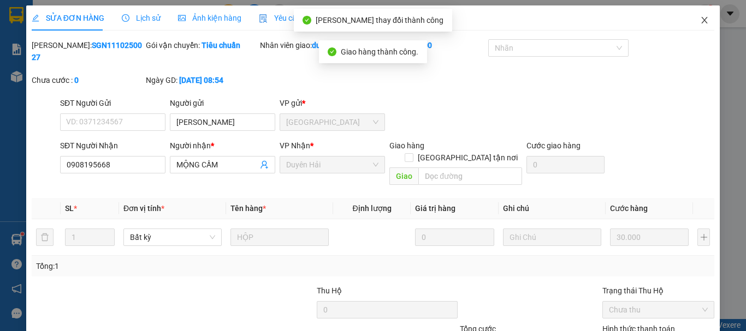
click at [700, 17] on icon "close" at bounding box center [704, 20] width 9 height 9
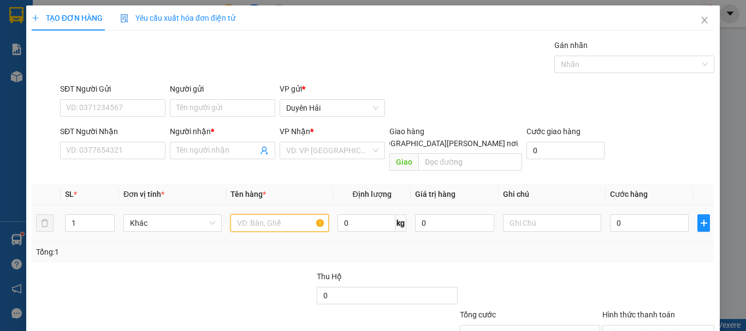
click at [276, 215] on input "text" at bounding box center [279, 223] width 98 height 17
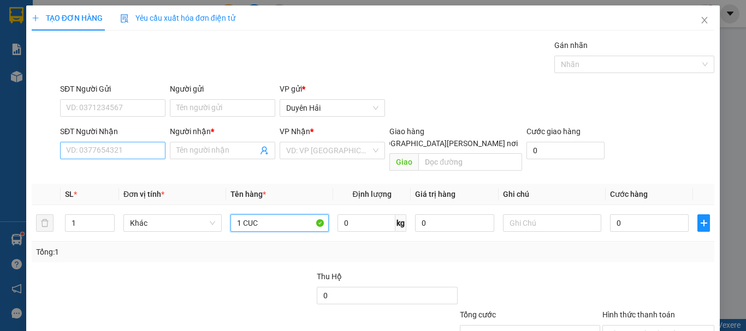
type input "1 CUC"
click at [109, 148] on input "SĐT Người Nhận" at bounding box center [112, 150] width 105 height 17
type input "0"
type input "1"
type input "5"
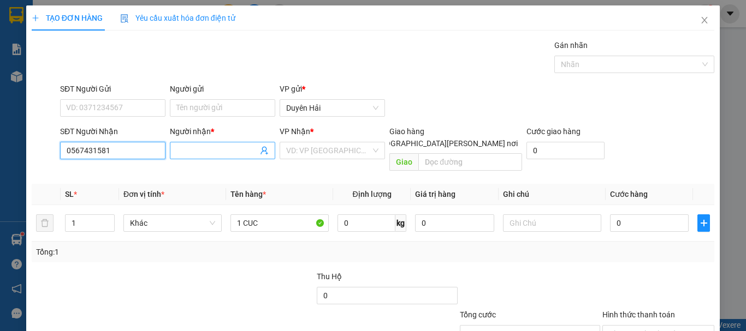
type input "0567431581"
click at [185, 150] on input "Người nhận *" at bounding box center [216, 151] width 81 height 12
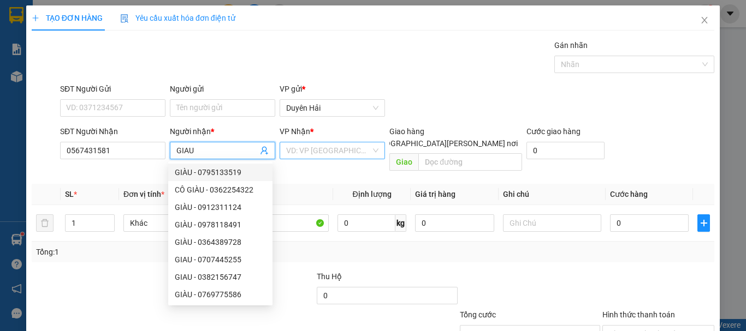
type input "GIAU"
click at [323, 155] on input "search" at bounding box center [328, 151] width 85 height 16
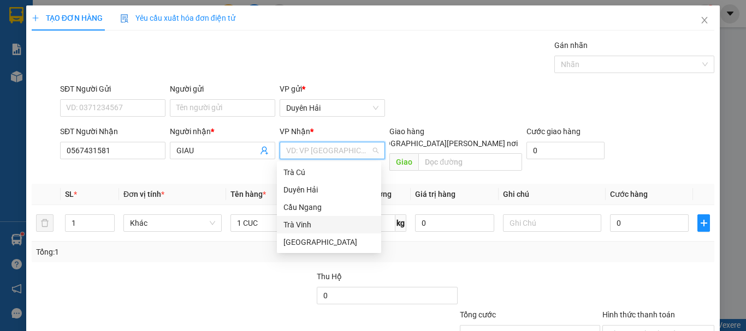
click at [321, 223] on div "Trà Vinh" at bounding box center [328, 225] width 91 height 12
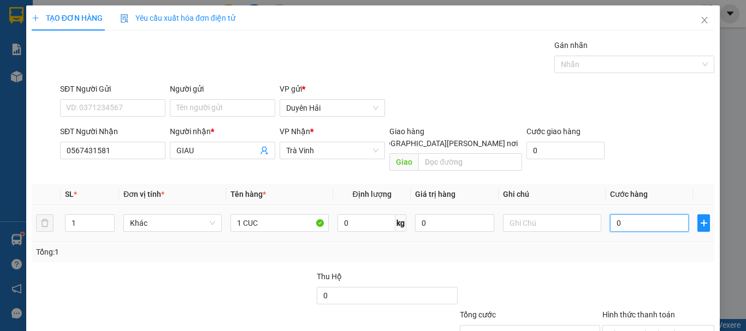
click at [649, 215] on input "0" at bounding box center [649, 223] width 79 height 17
type input "2"
type input "20"
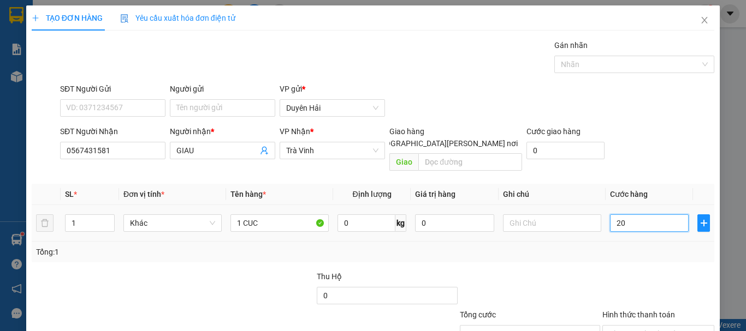
type input "20"
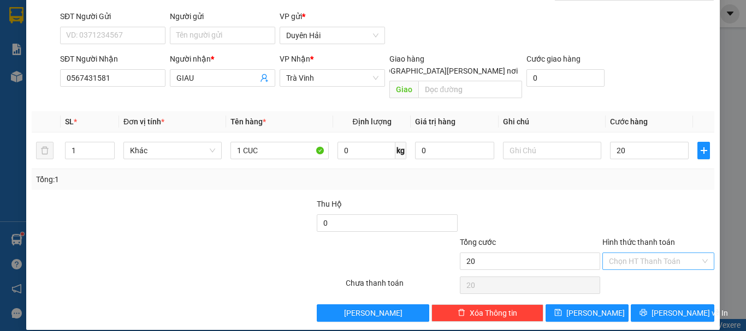
type input "20.000"
click at [647, 253] on input "Hình thức thanh toán" at bounding box center [654, 261] width 91 height 16
click at [647, 272] on div "Tại văn phòng" at bounding box center [652, 271] width 98 height 12
type input "0"
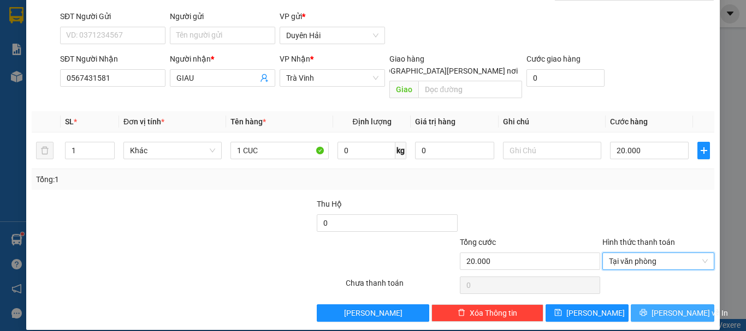
click at [669, 307] on span "[PERSON_NAME] và In" at bounding box center [689, 313] width 76 height 12
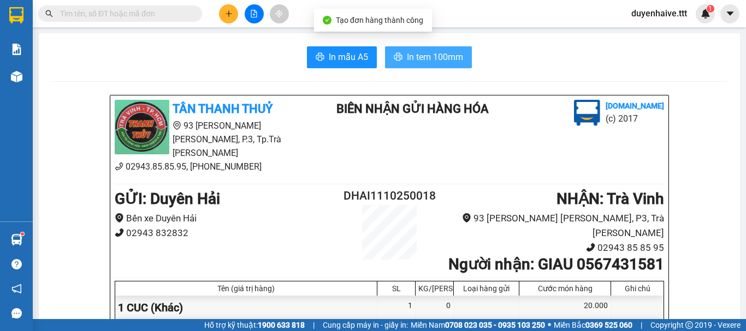
click at [444, 56] on span "In tem 100mm" at bounding box center [435, 57] width 56 height 14
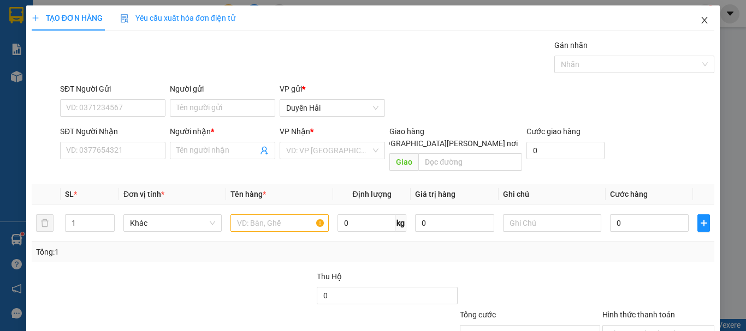
click at [702, 20] on icon "close" at bounding box center [705, 20] width 6 height 7
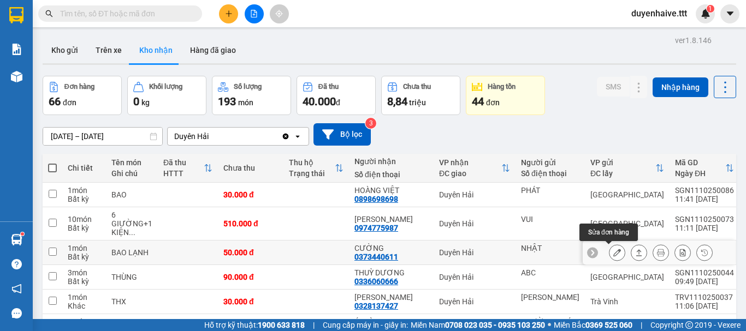
click at [613, 251] on icon at bounding box center [617, 253] width 8 height 8
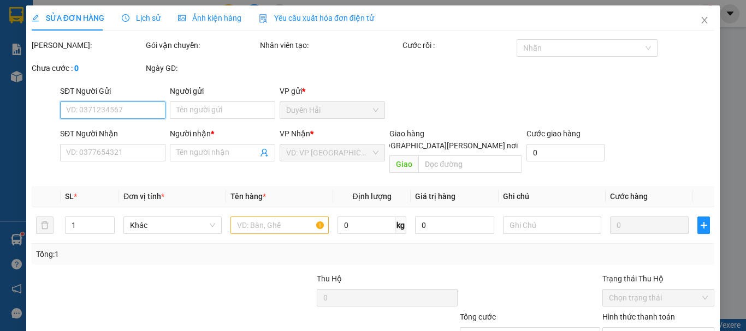
type input "NHẬT"
type input "0373440611"
type input "CƯỜNG"
type input "50.000"
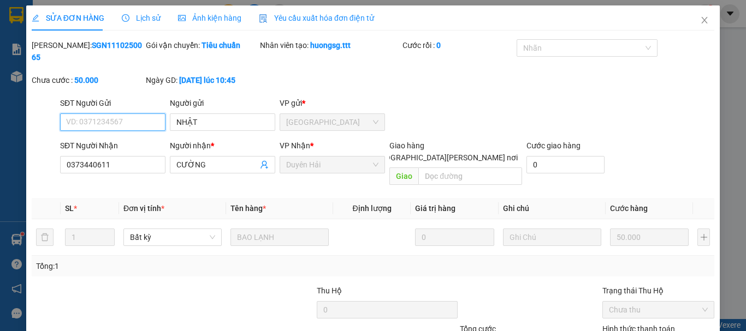
scroll to position [75, 0]
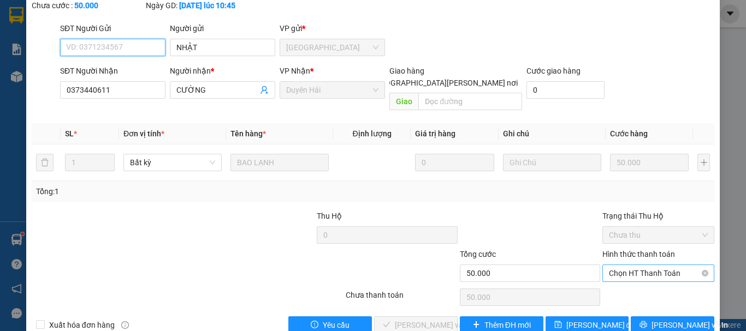
click at [644, 265] on span "Chọn HT Thanh Toán" at bounding box center [658, 273] width 99 height 16
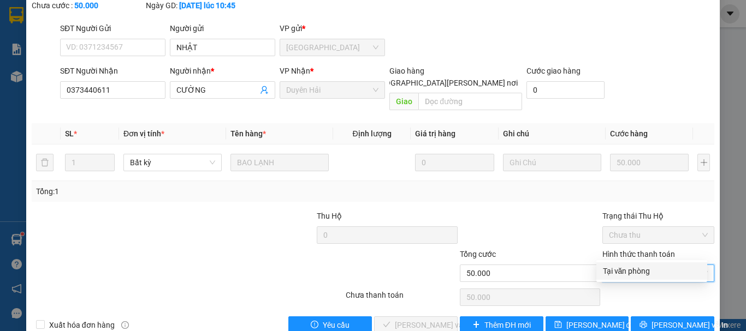
click at [649, 271] on div "Tại văn phòng" at bounding box center [652, 271] width 98 height 12
type input "0"
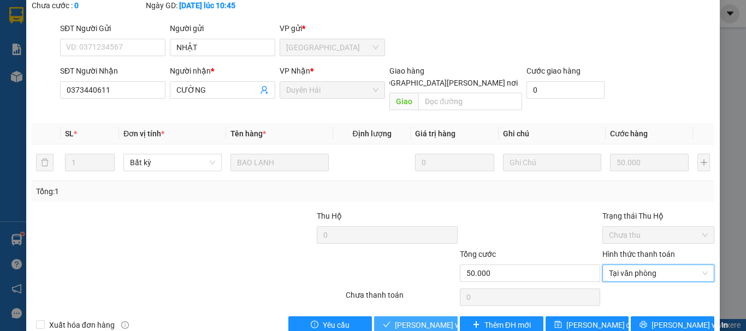
click at [410, 319] on span "[PERSON_NAME] và Giao hàng" at bounding box center [468, 325] width 147 height 12
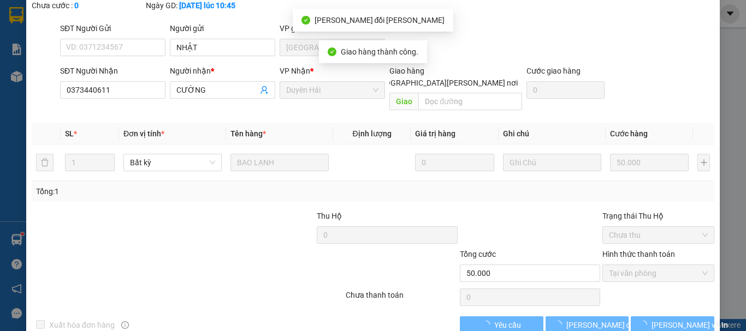
scroll to position [0, 0]
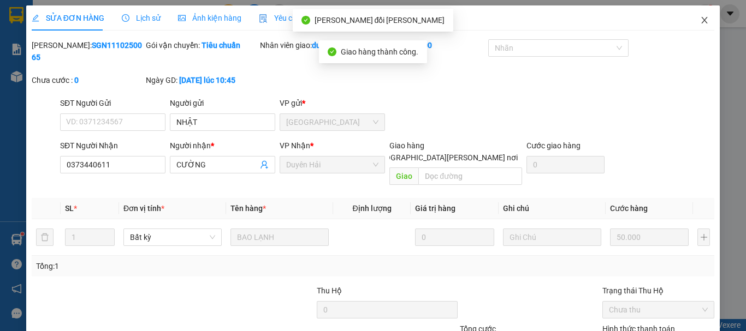
click at [702, 20] on icon "close" at bounding box center [705, 20] width 6 height 7
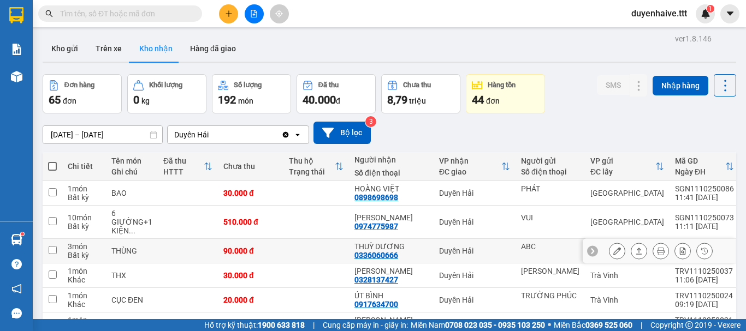
scroll to position [56, 0]
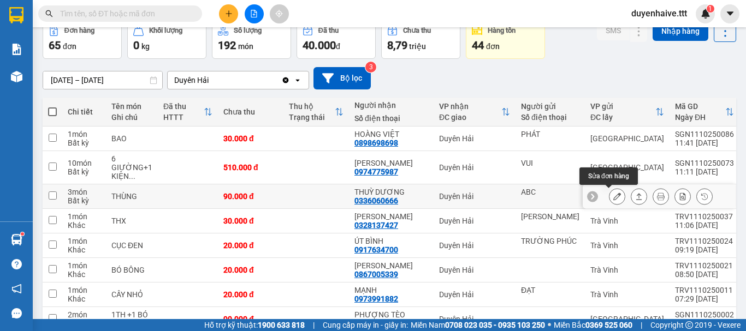
click at [613, 200] on icon at bounding box center [617, 197] width 8 height 8
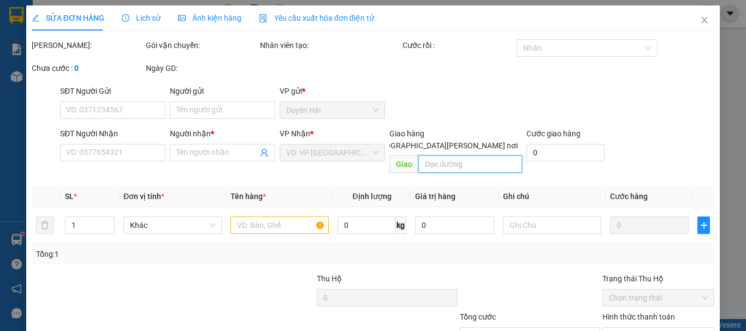
click at [453, 156] on input "text" at bounding box center [470, 164] width 104 height 17
type input "N"
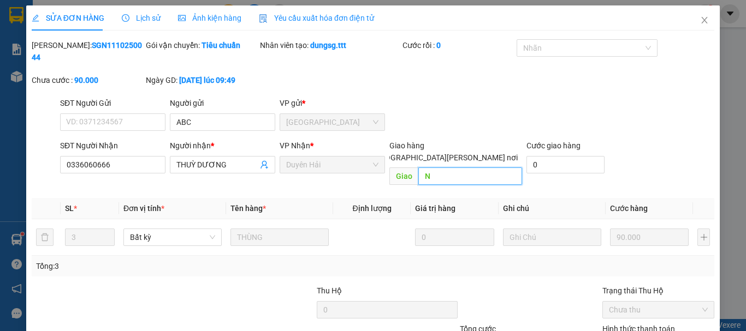
type input "ABC"
type input "0336060666"
type input "THUỲ DƯƠNG"
type input "90.000"
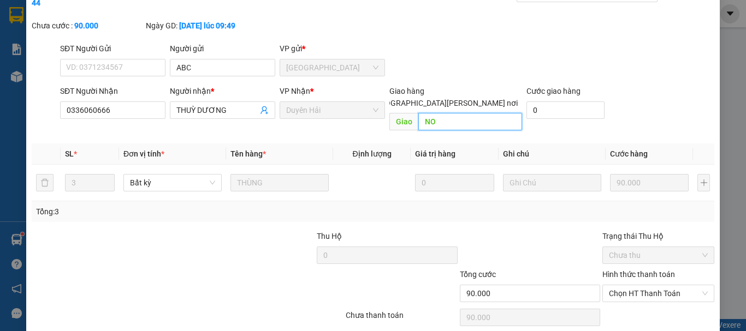
scroll to position [75, 0]
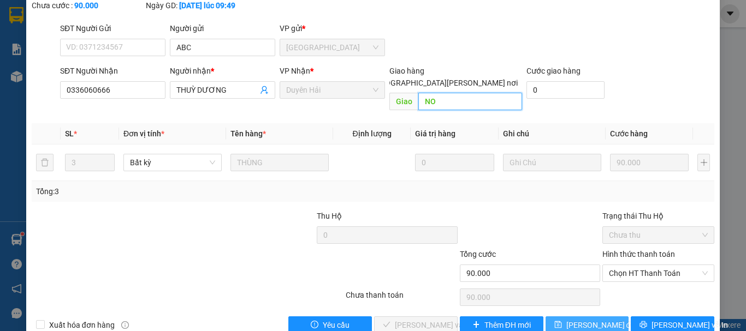
type input "NO"
click at [586, 319] on span "[PERSON_NAME] thay đổi" at bounding box center [601, 325] width 70 height 12
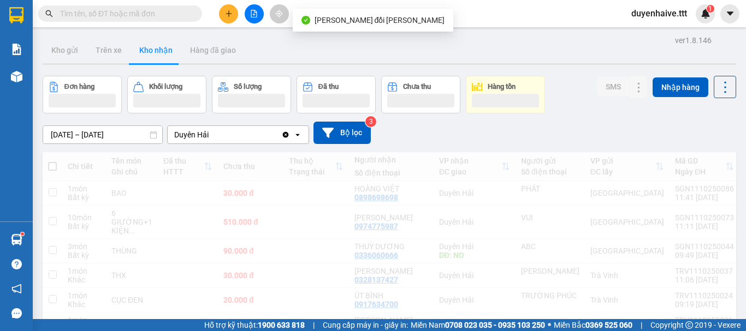
scroll to position [220, 0]
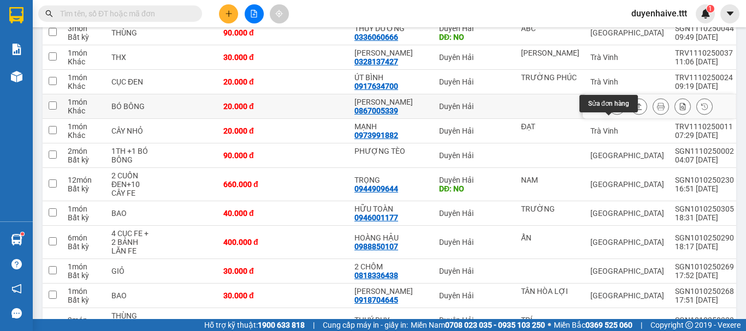
click at [613, 110] on icon at bounding box center [617, 107] width 8 height 8
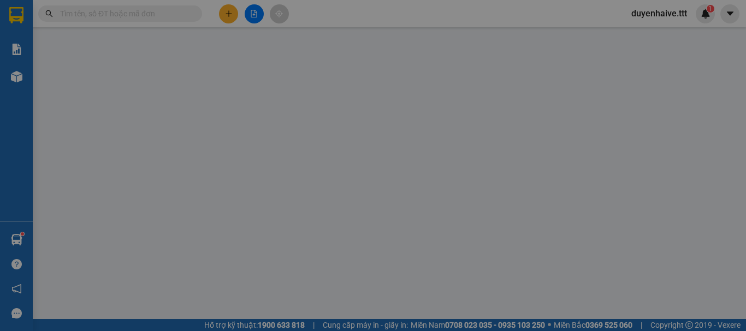
type input "0867005339"
type input "[PERSON_NAME]"
type input "20.000"
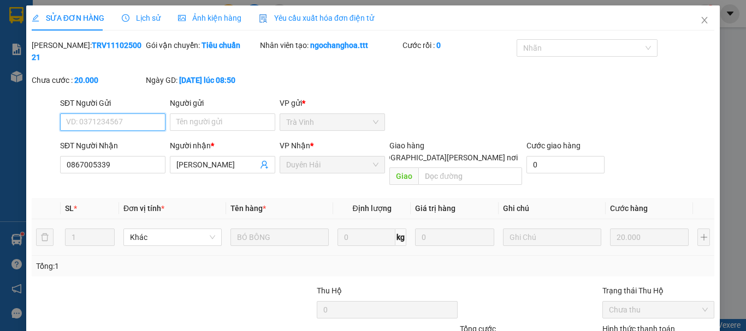
scroll to position [75, 0]
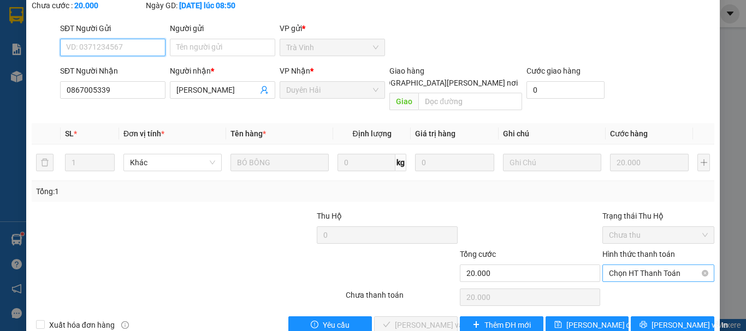
click at [647, 265] on span "Chọn HT Thanh Toán" at bounding box center [658, 273] width 99 height 16
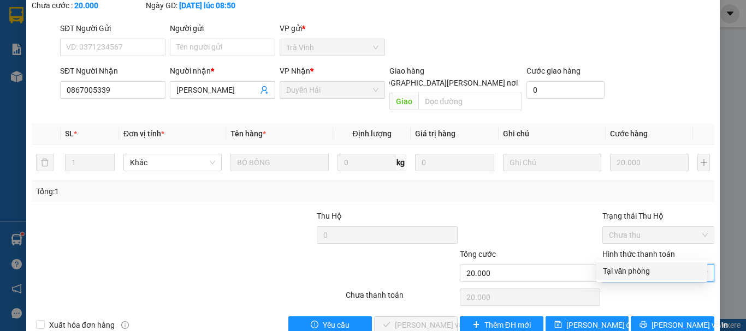
click at [650, 269] on div "Tại văn phòng" at bounding box center [652, 271] width 98 height 12
type input "0"
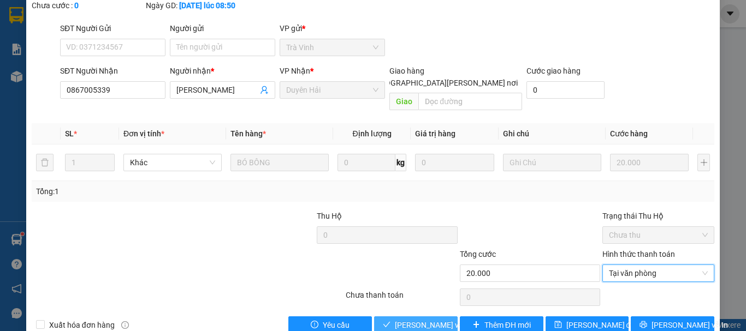
click at [400, 319] on span "[PERSON_NAME] và Giao hàng" at bounding box center [468, 325] width 147 height 12
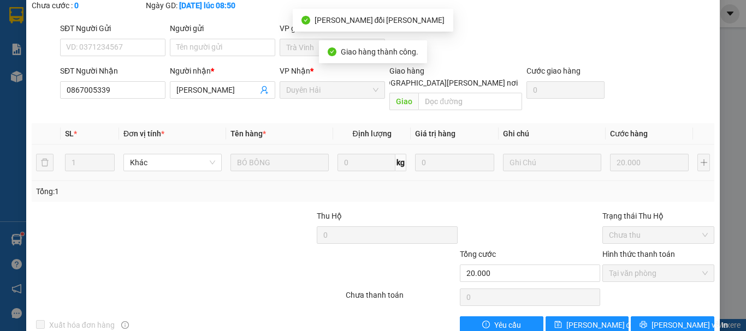
scroll to position [0, 0]
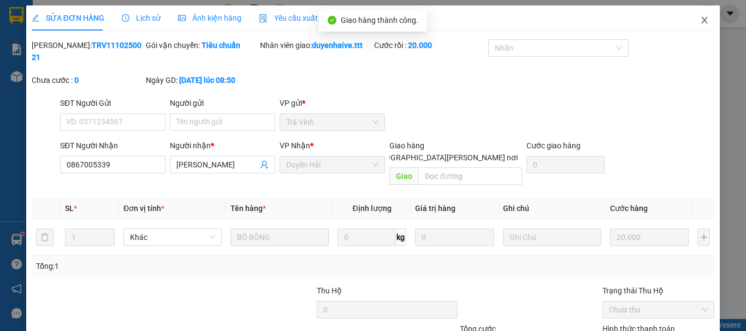
click at [700, 17] on icon "close" at bounding box center [704, 20] width 9 height 9
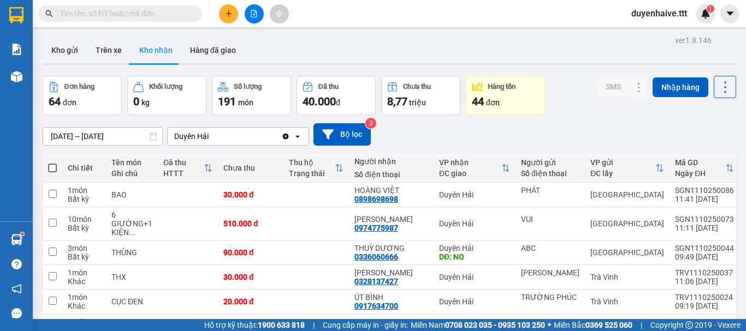
click at [157, 15] on input "text" at bounding box center [124, 14] width 129 height 12
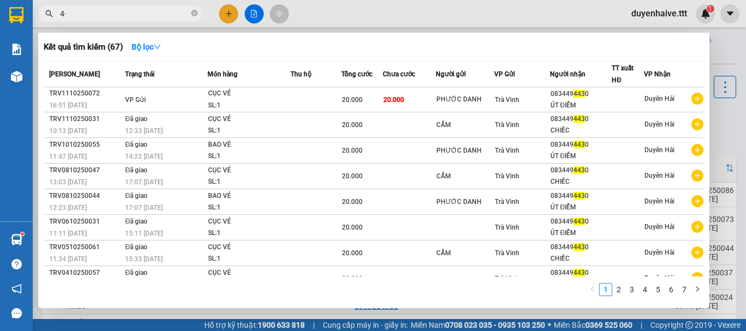
type input "4"
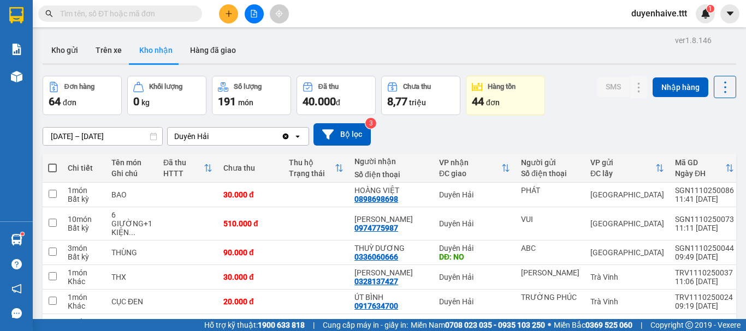
click at [229, 10] on icon "plus" at bounding box center [229, 14] width 8 height 8
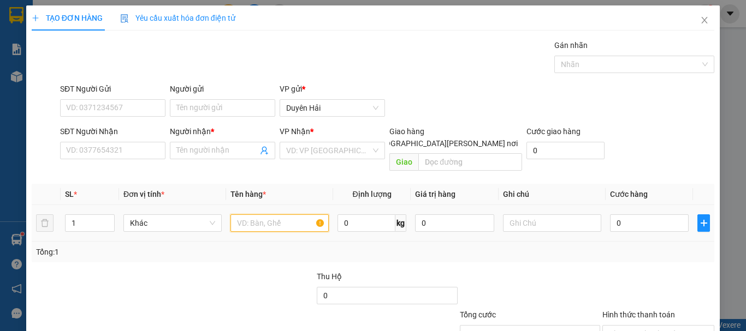
click at [280, 215] on input "text" at bounding box center [279, 223] width 98 height 17
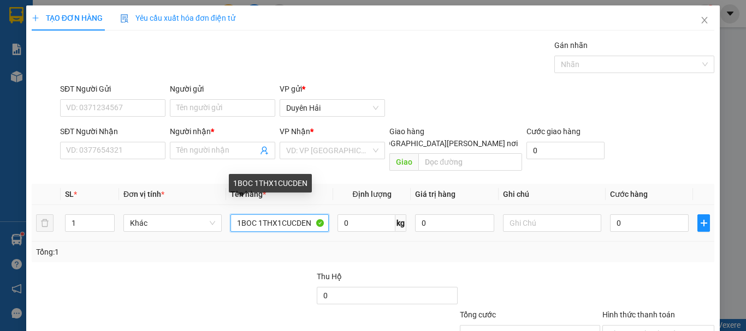
click at [249, 215] on input "1BOC 1THX1CUCDEN" at bounding box center [279, 223] width 98 height 17
click at [255, 215] on input "1BOC 1THX1CUCDEN" at bounding box center [279, 223] width 98 height 17
click at [244, 215] on input "1K BOC.1THX1CUCDEN" at bounding box center [279, 223] width 98 height 17
click at [245, 215] on input "1K BOC.1THX1CUCDEN" at bounding box center [279, 223] width 98 height 17
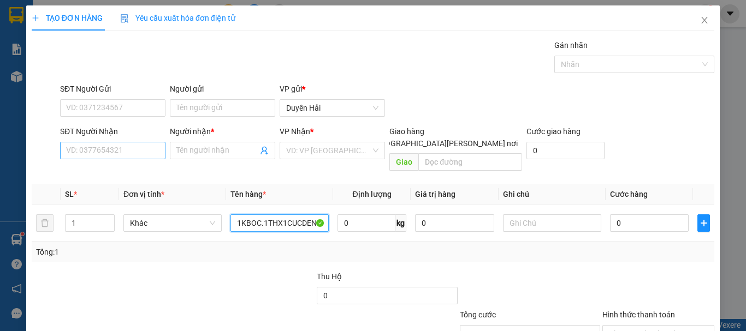
type input "1KBOC.1THX1CUCDEN"
click at [136, 150] on input "SĐT Người Nhận" at bounding box center [112, 150] width 105 height 17
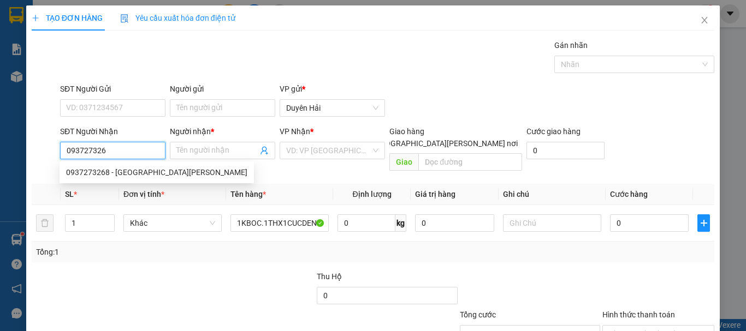
type input "0937273268"
click at [116, 168] on div "0937273268 - ÚT CHÂU" at bounding box center [156, 173] width 181 height 12
type input "ÚT CHÂU"
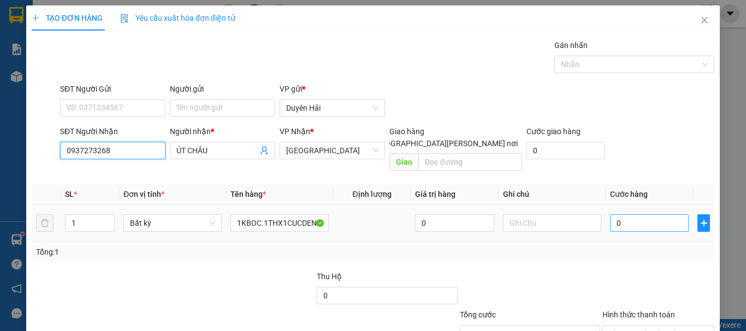
type input "0937273268"
click at [651, 215] on input "0" at bounding box center [649, 223] width 79 height 17
type input "5"
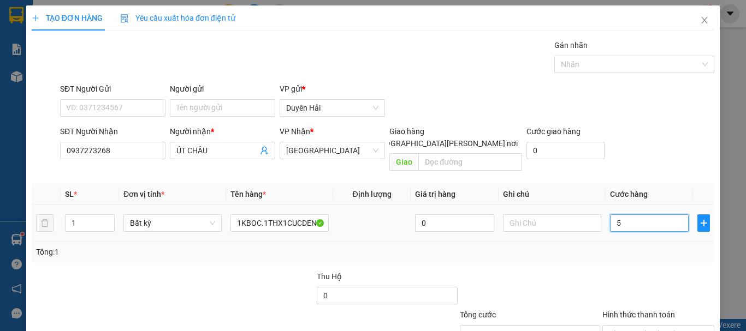
type input "50"
type input "50.000"
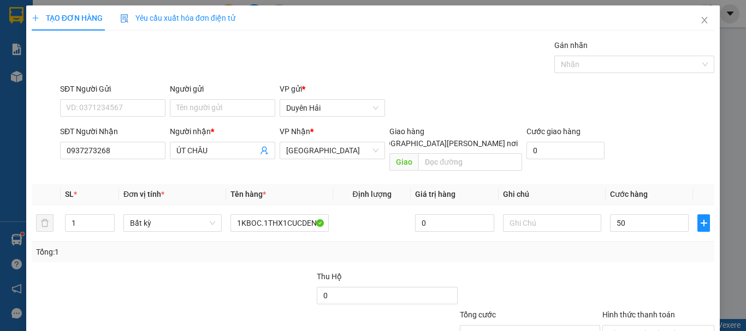
type input "50.000"
click at [645, 246] on div "Tổng: 1" at bounding box center [373, 252] width 674 height 12
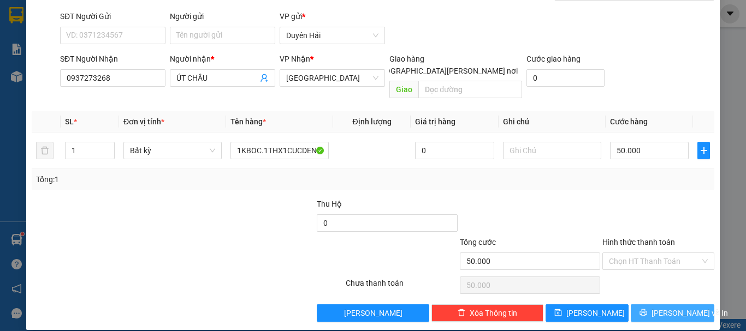
click at [656, 307] on span "[PERSON_NAME] và In" at bounding box center [689, 313] width 76 height 12
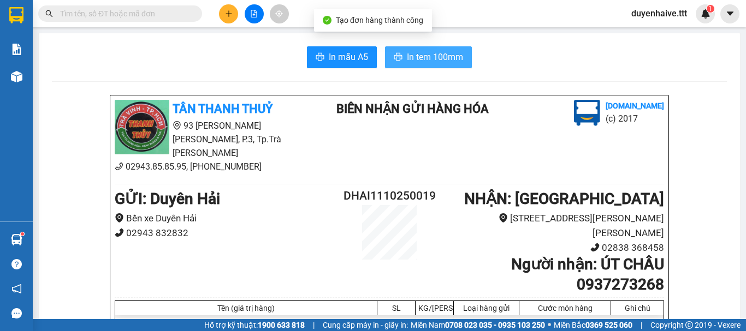
click at [417, 60] on span "In tem 100mm" at bounding box center [435, 57] width 56 height 14
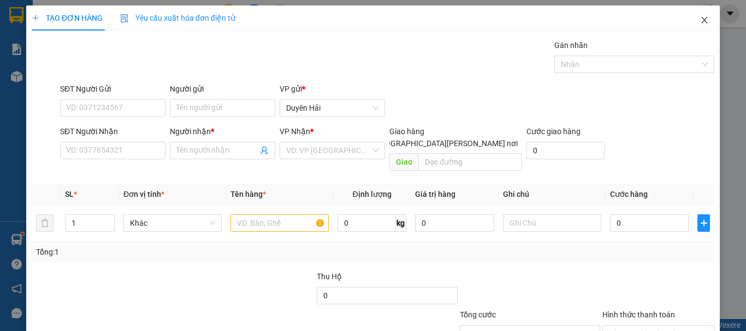
click at [700, 19] on icon "close" at bounding box center [704, 20] width 9 height 9
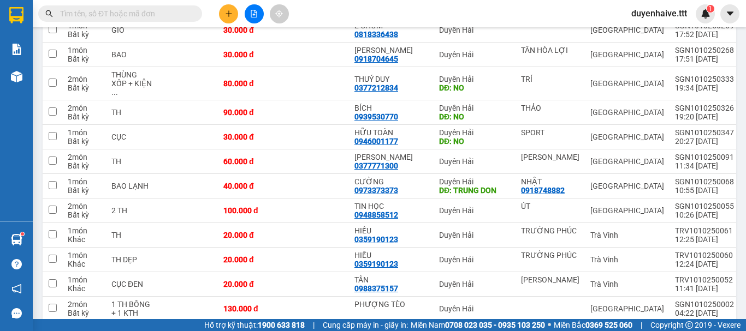
scroll to position [491, 0]
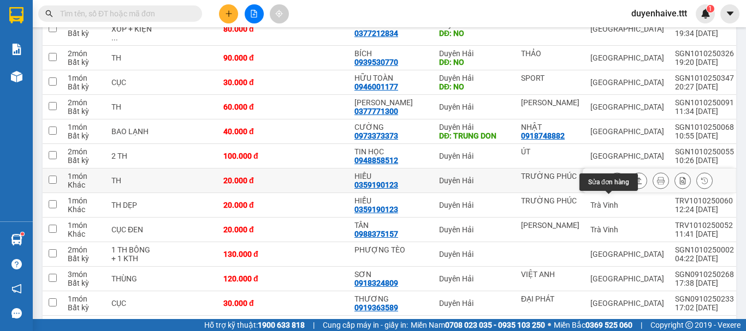
click at [613, 185] on icon at bounding box center [617, 181] width 8 height 8
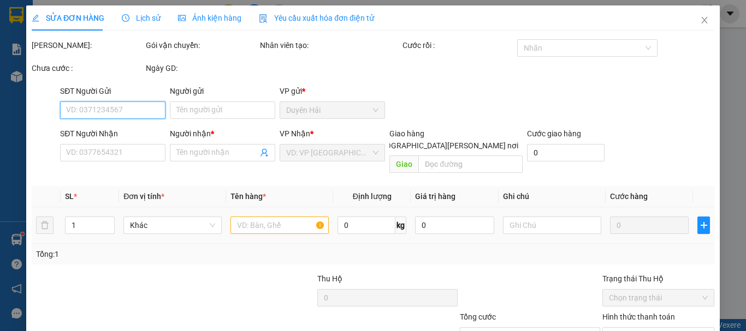
scroll to position [74, 0]
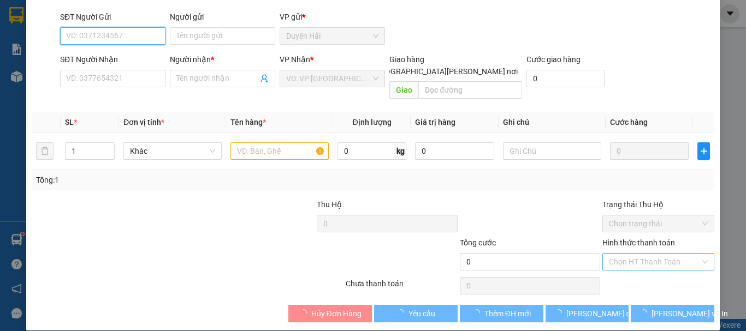
type input "TRƯỜNG PHÚC"
type input "0359190123"
type input "HIẾU"
type input "20.000"
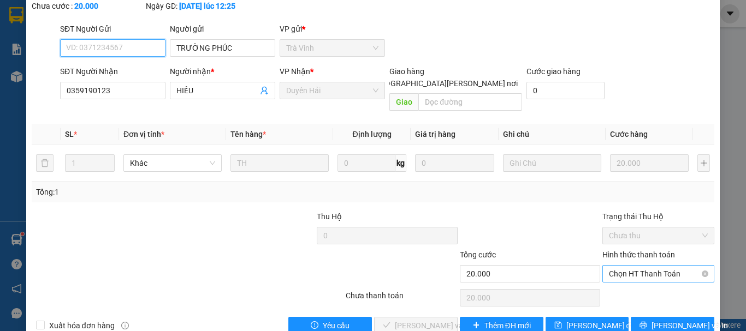
drag, startPoint x: 635, startPoint y: 247, endPoint x: 641, endPoint y: 254, distance: 9.3
click at [637, 266] on span "Chọn HT Thanh Toán" at bounding box center [658, 274] width 99 height 16
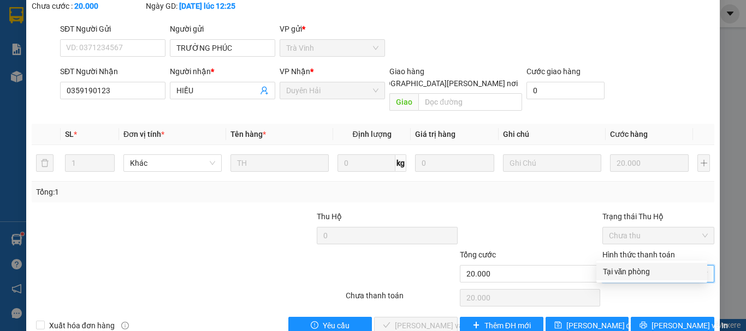
click at [637, 271] on div "Tại văn phòng" at bounding box center [652, 272] width 98 height 12
type input "0"
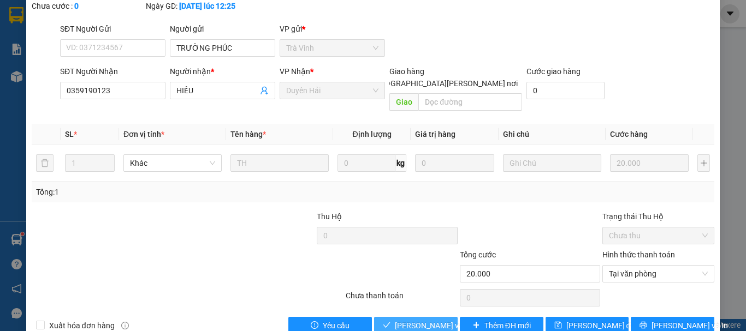
click at [410, 320] on span "[PERSON_NAME] và Giao hàng" at bounding box center [468, 326] width 147 height 12
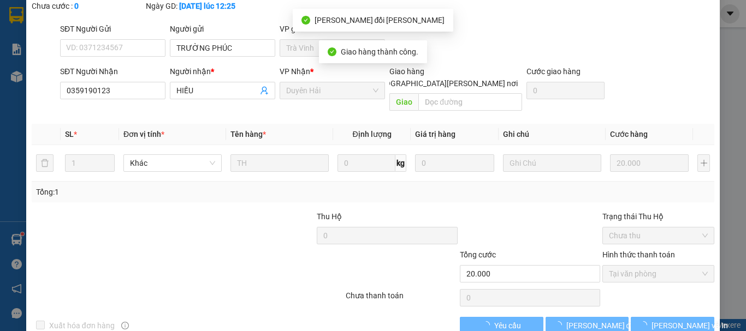
scroll to position [0, 0]
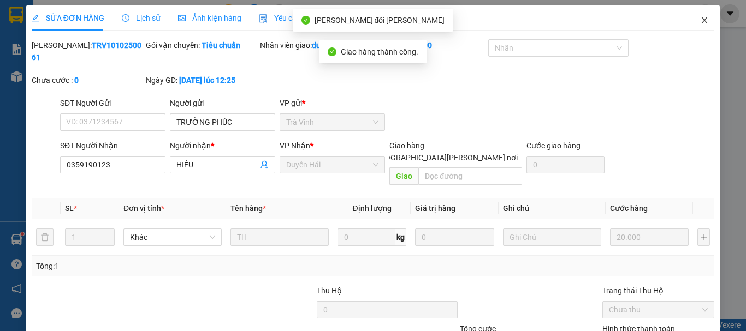
click at [700, 20] on icon "close" at bounding box center [704, 20] width 9 height 9
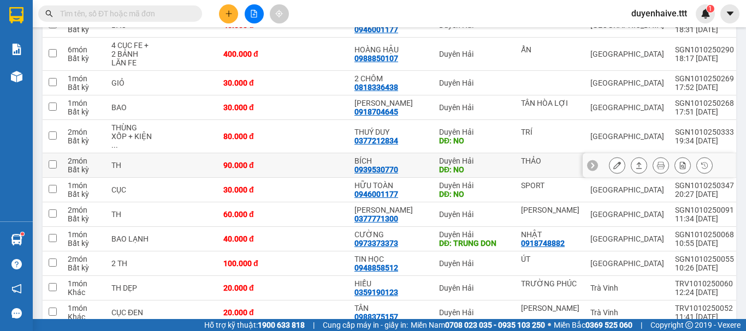
scroll to position [548, 0]
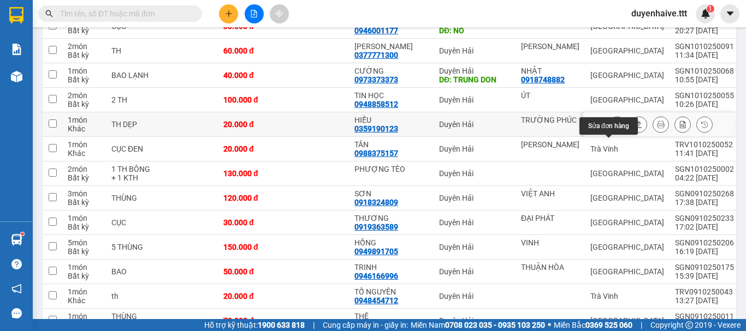
click at [613, 128] on icon at bounding box center [617, 125] width 8 height 8
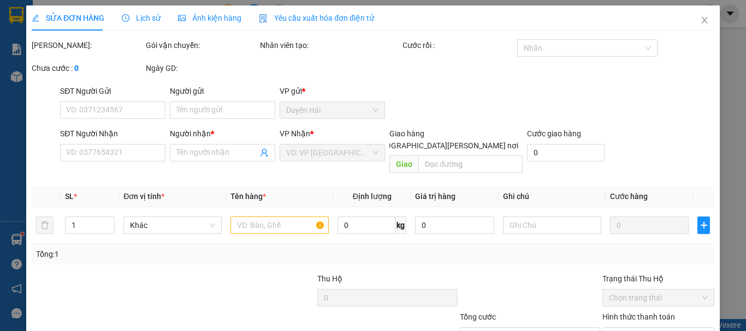
type input "TRƯỜNG PHÚC"
type input "0359190123"
type input "HIẾU"
type input "20.000"
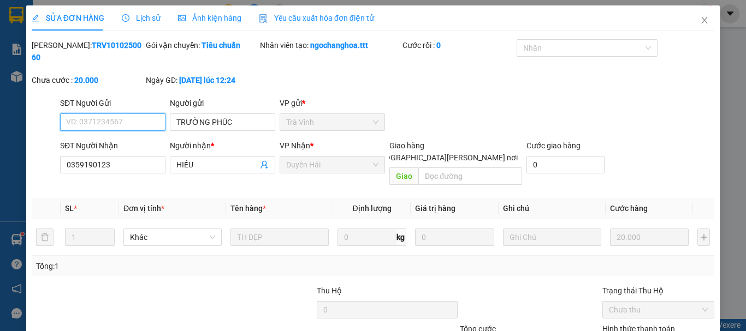
scroll to position [75, 0]
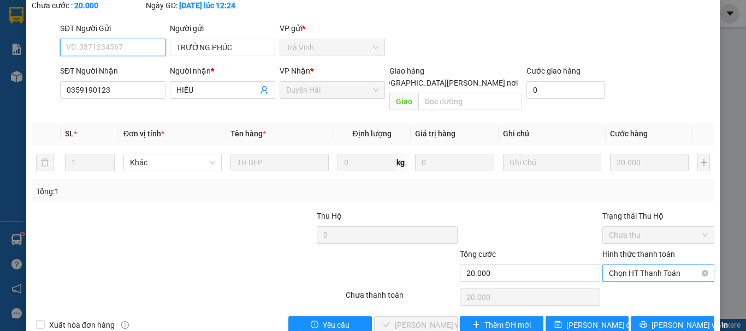
drag, startPoint x: 626, startPoint y: 249, endPoint x: 635, endPoint y: 255, distance: 11.1
click at [627, 265] on span "Chọn HT Thanh Toán" at bounding box center [658, 273] width 99 height 16
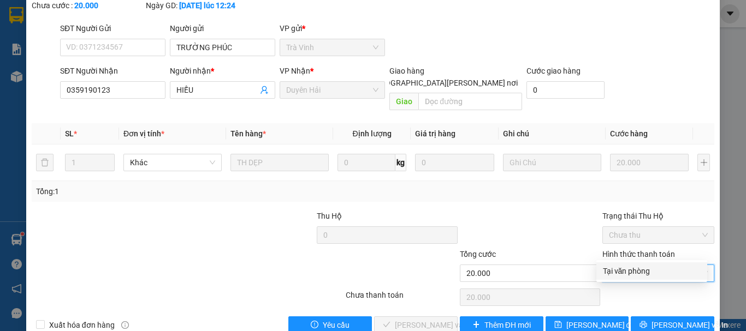
drag, startPoint x: 628, startPoint y: 269, endPoint x: 609, endPoint y: 275, distance: 19.9
click at [628, 273] on div "Tại văn phòng" at bounding box center [652, 271] width 98 height 12
type input "0"
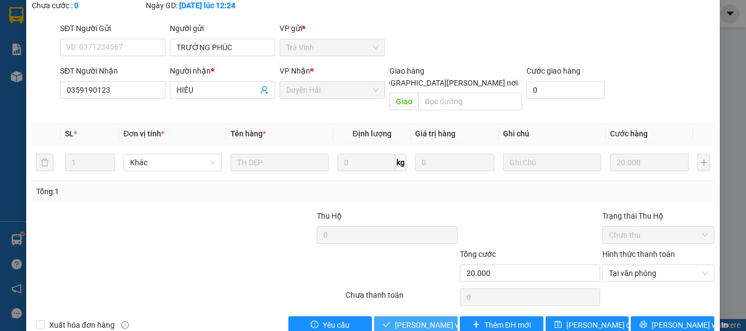
click at [417, 319] on span "[PERSON_NAME] và Giao hàng" at bounding box center [468, 325] width 147 height 12
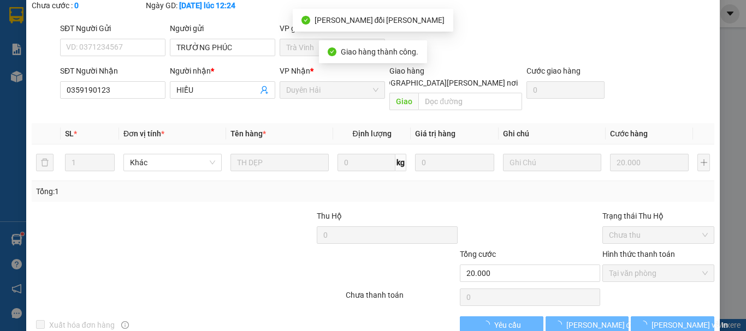
scroll to position [0, 0]
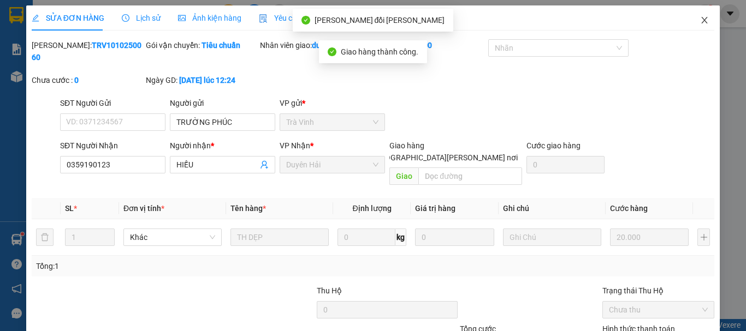
click at [702, 22] on icon "close" at bounding box center [705, 20] width 6 height 7
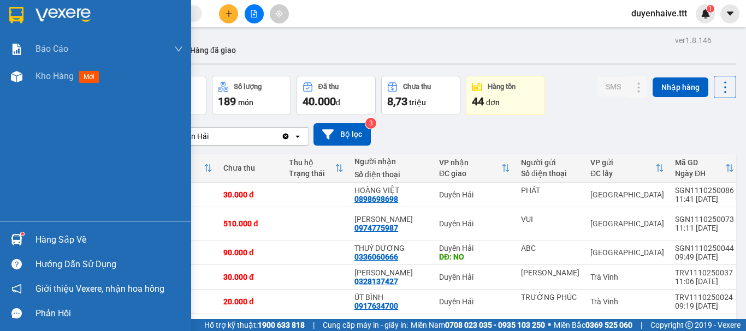
click at [48, 228] on div "Hàng sắp về Hướng dẫn sử dụng Giới thiệu Vexere, nhận hoa hồng Phản hồi" at bounding box center [95, 274] width 191 height 104
click at [51, 240] on div "Hàng sắp về" at bounding box center [108, 240] width 147 height 16
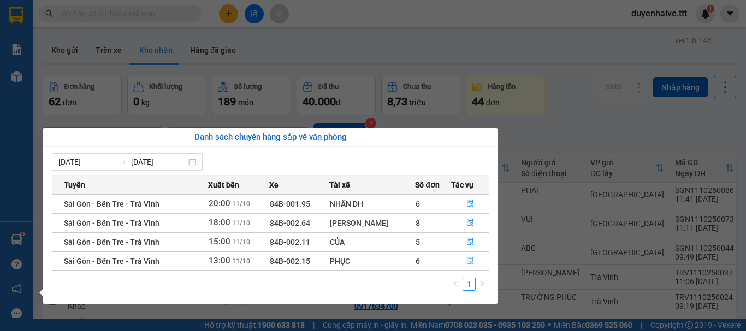
click at [470, 260] on icon "file-done" at bounding box center [470, 261] width 8 height 8
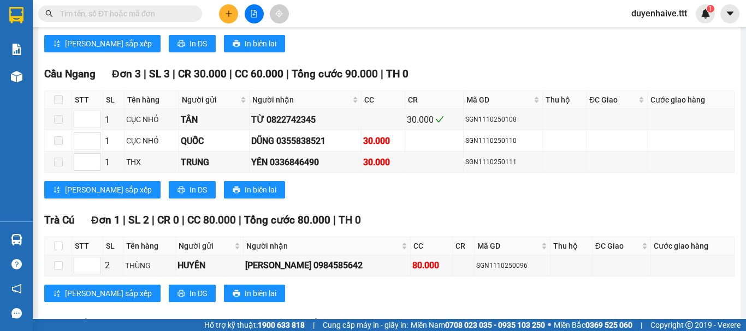
scroll to position [870, 0]
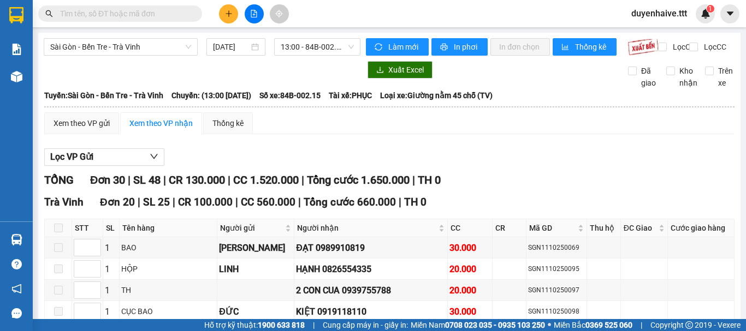
scroll to position [870, 0]
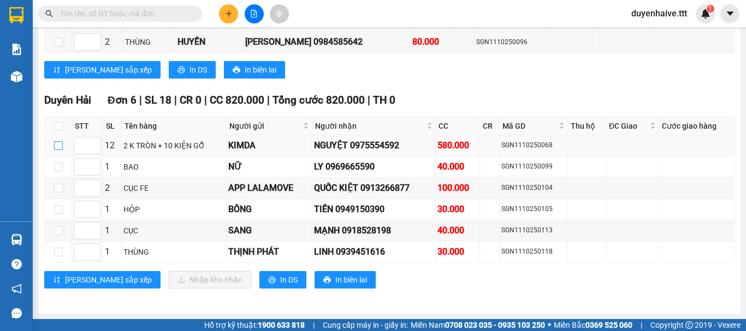
click at [58, 144] on input "checkbox" at bounding box center [58, 145] width 9 height 9
checkbox input "true"
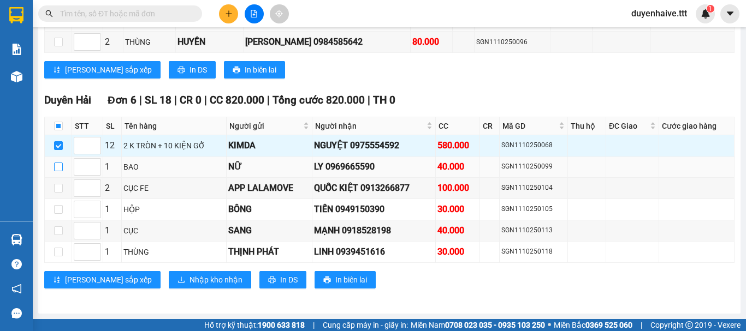
click at [56, 163] on input "checkbox" at bounding box center [58, 167] width 9 height 9
checkbox input "true"
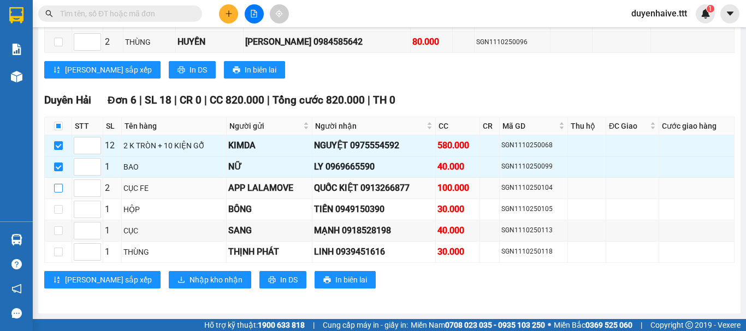
click at [56, 187] on input "checkbox" at bounding box center [58, 188] width 9 height 9
checkbox input "true"
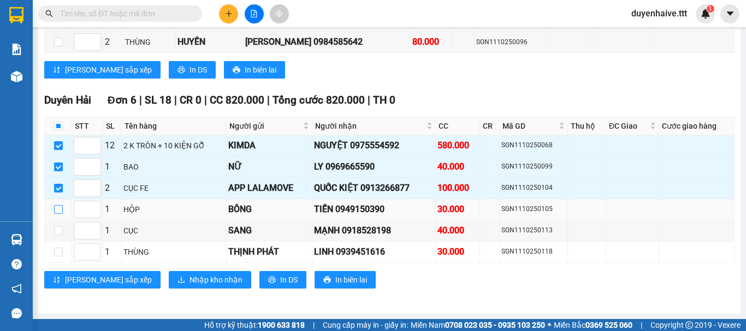
click at [61, 206] on input "checkbox" at bounding box center [58, 209] width 9 height 9
checkbox input "true"
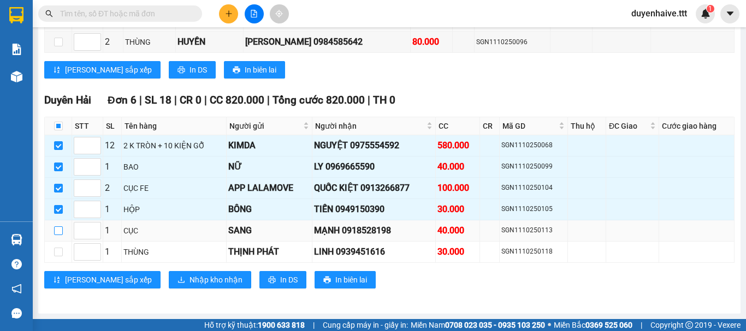
click at [58, 234] on input "checkbox" at bounding box center [58, 231] width 9 height 9
checkbox input "true"
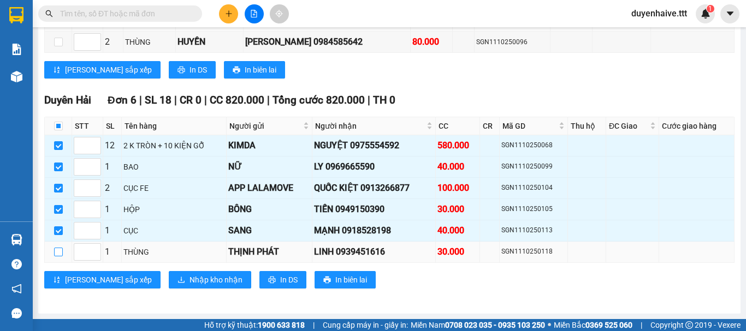
click at [56, 251] on input "checkbox" at bounding box center [58, 252] width 9 height 9
checkbox input "true"
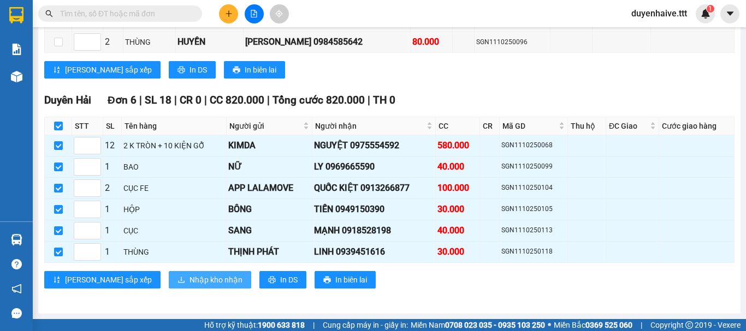
click at [189, 281] on span "Nhập kho nhận" at bounding box center [215, 280] width 53 height 12
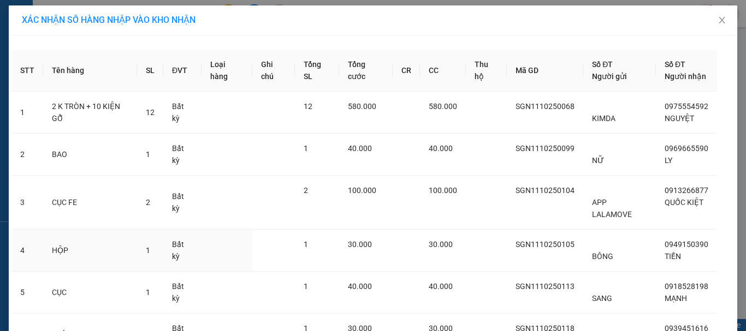
scroll to position [92, 0]
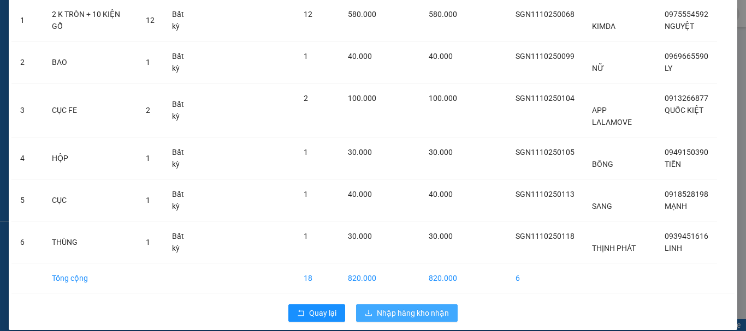
click at [419, 307] on span "Nhập hàng kho nhận" at bounding box center [413, 313] width 72 height 12
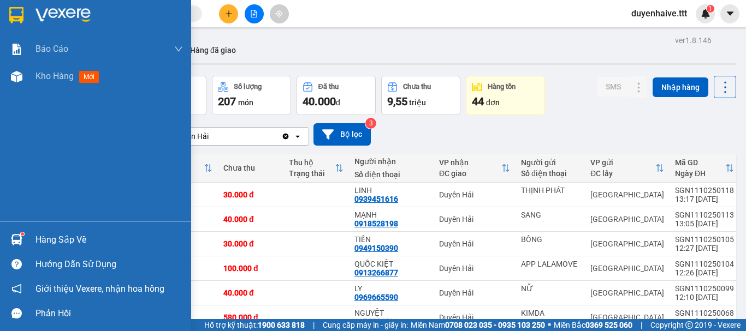
click at [63, 241] on div "Hàng sắp về" at bounding box center [108, 240] width 147 height 16
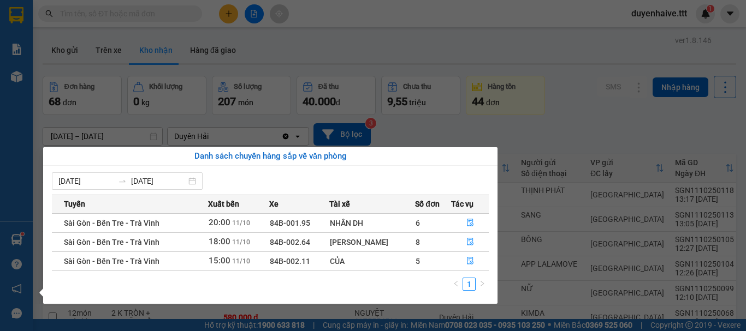
click at [430, 125] on section "Kết quả tìm kiếm ( 67 ) Bộ lọc Mã ĐH Trạng thái Món hàng Thu hộ Tổng cước Chưa …" at bounding box center [373, 165] width 746 height 331
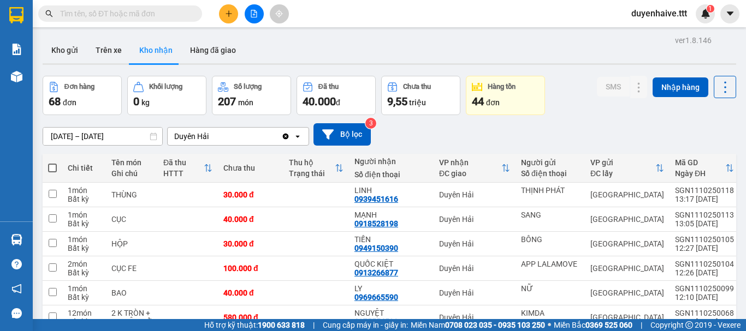
click at [169, 17] on input "text" at bounding box center [124, 14] width 129 height 12
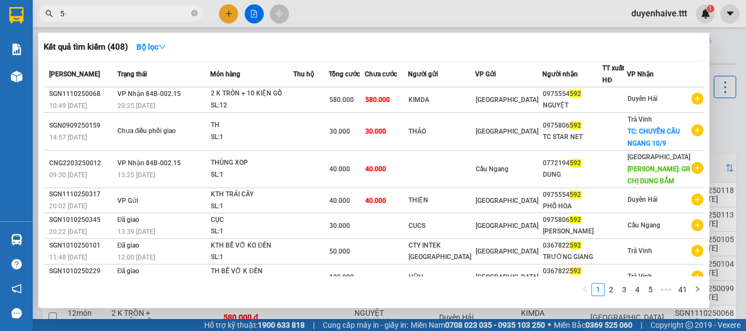
type input "5"
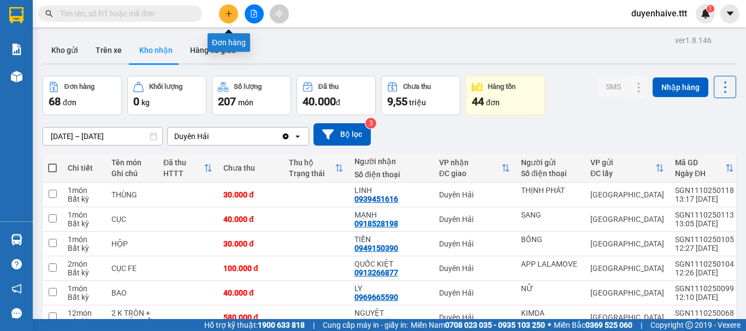
click at [228, 19] on button at bounding box center [228, 13] width 19 height 19
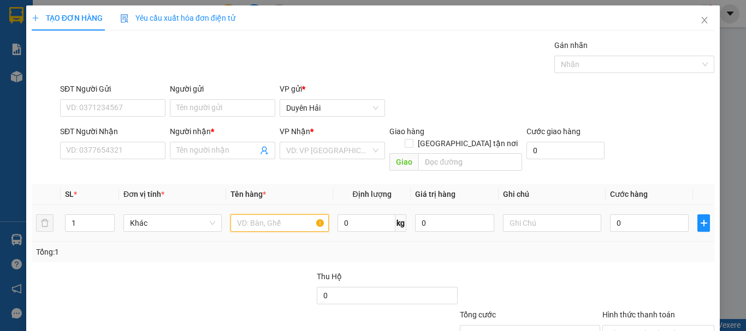
click at [277, 215] on input "text" at bounding box center [279, 223] width 98 height 17
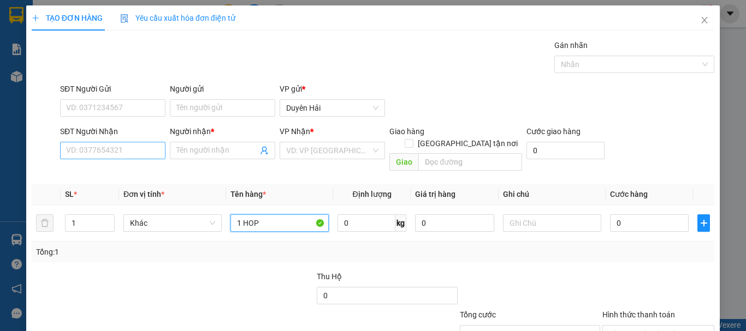
type input "1 HOP"
click at [98, 145] on input "SĐT Người Nhận" at bounding box center [112, 150] width 105 height 17
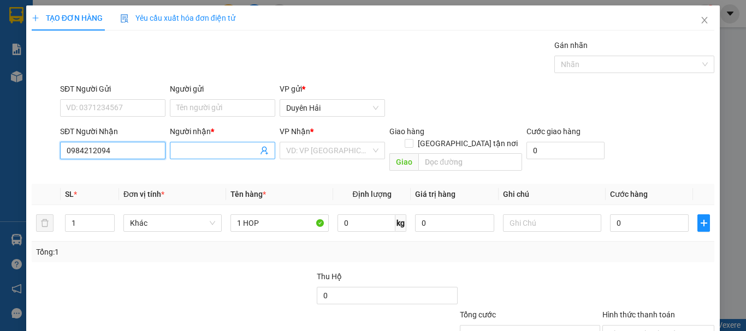
type input "0984212094"
click at [194, 153] on input "Người nhận *" at bounding box center [216, 151] width 81 height 12
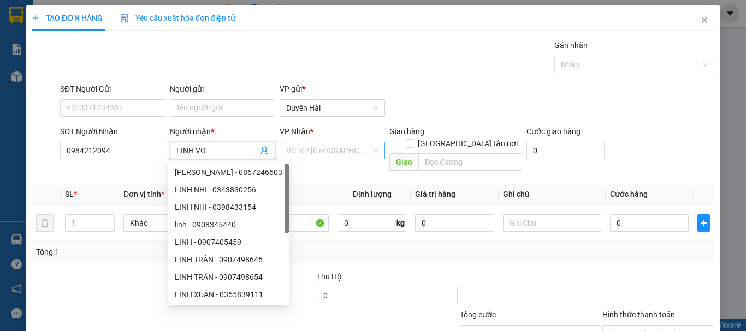
type input "LINH VO"
click at [337, 153] on input "search" at bounding box center [328, 151] width 85 height 16
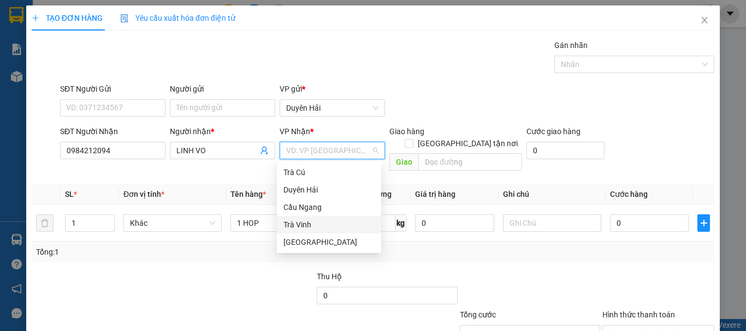
click at [307, 225] on div "Trà Vinh" at bounding box center [328, 225] width 91 height 12
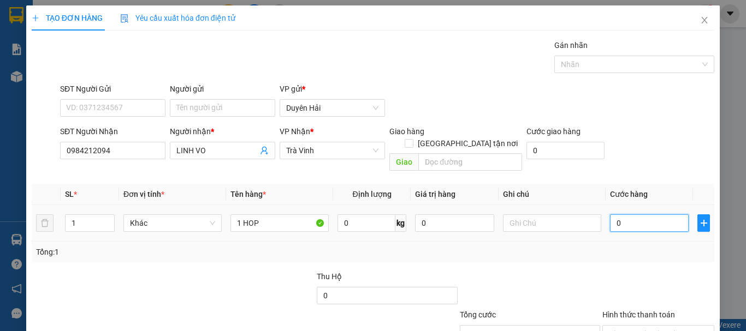
click at [638, 215] on input "0" at bounding box center [649, 223] width 79 height 17
click at [608, 246] on div "Tổng: 1" at bounding box center [373, 252] width 674 height 12
type input "20.000"
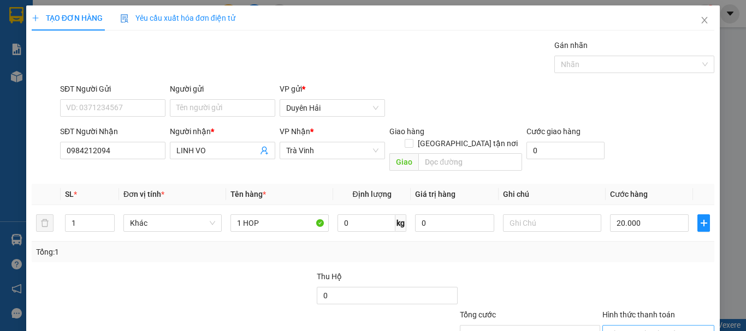
scroll to position [73, 0]
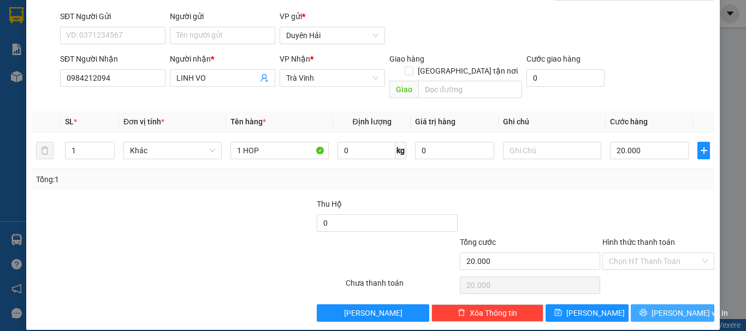
click at [650, 305] on button "[PERSON_NAME] và In" at bounding box center [673, 313] width 84 height 17
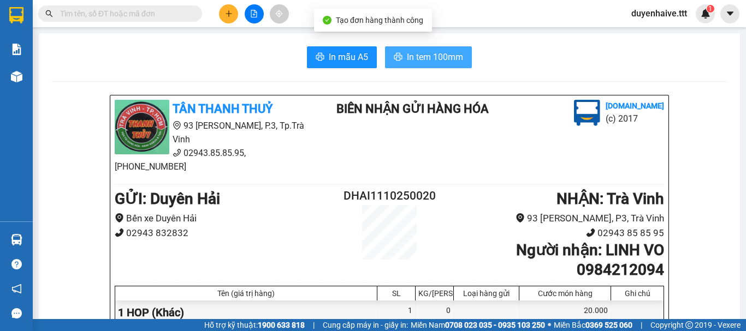
click at [448, 54] on span "In tem 100mm" at bounding box center [435, 57] width 56 height 14
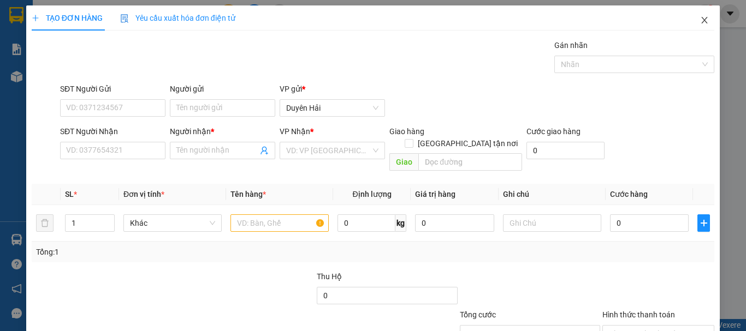
click at [700, 20] on icon "close" at bounding box center [704, 20] width 9 height 9
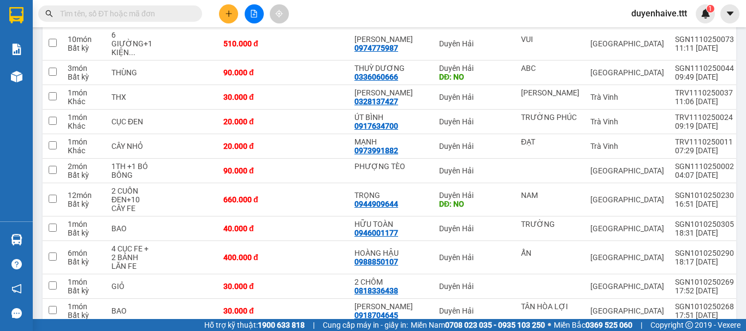
scroll to position [218, 0]
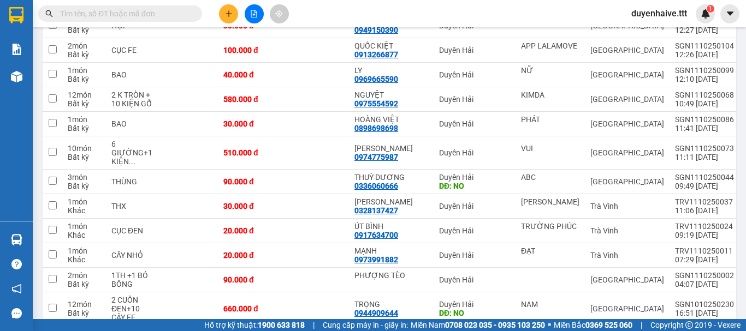
click at [155, 13] on input "text" at bounding box center [124, 14] width 129 height 12
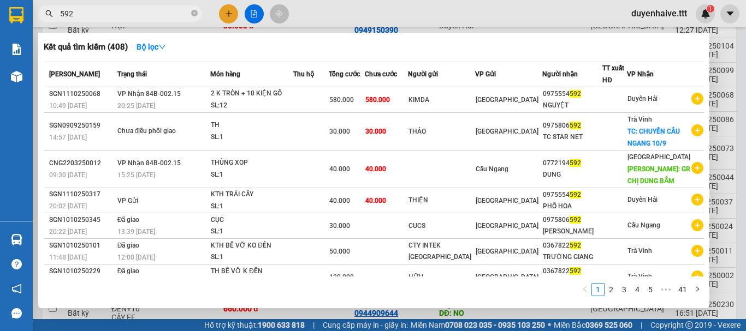
type input "592"
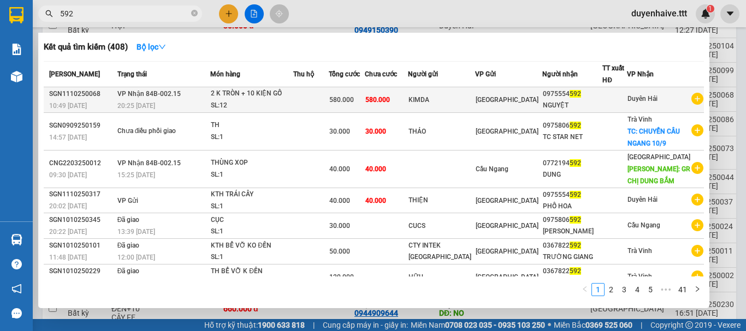
click at [408, 103] on td "580.000" at bounding box center [386, 100] width 43 height 26
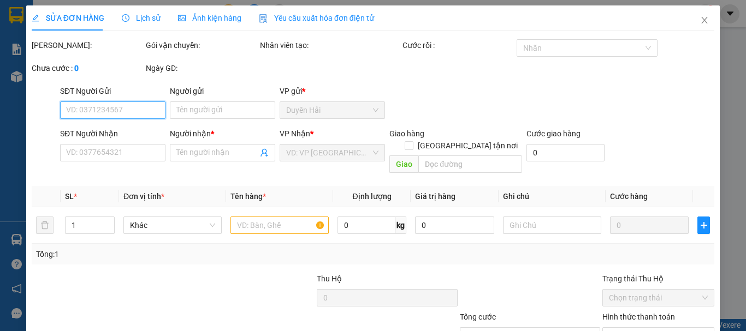
type input "KIMDA"
type input "0975554592"
type input "NGUYỆT"
type input "580.000"
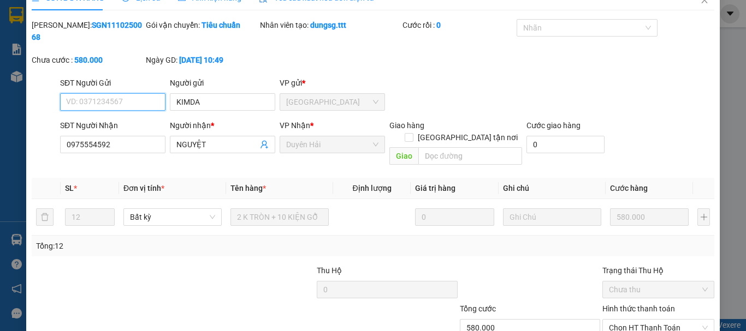
scroll to position [75, 0]
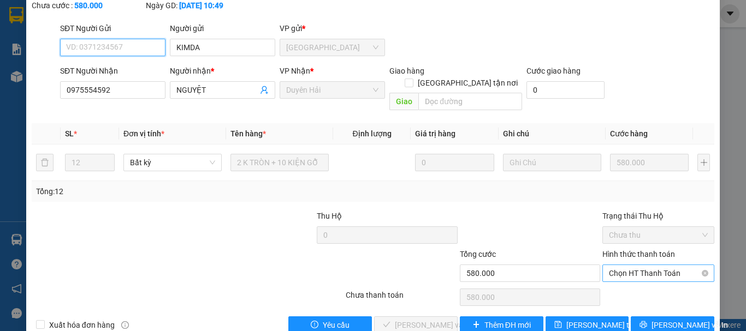
drag, startPoint x: 624, startPoint y: 246, endPoint x: 643, endPoint y: 251, distance: 19.7
click at [626, 265] on span "Chọn HT Thanh Toán" at bounding box center [658, 273] width 99 height 16
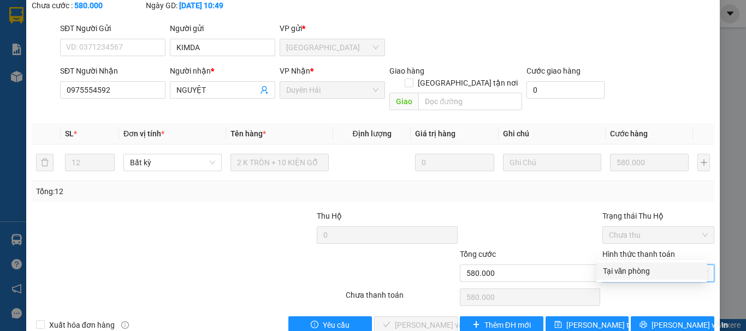
click at [643, 268] on div "Tại văn phòng" at bounding box center [652, 271] width 98 height 12
type input "0"
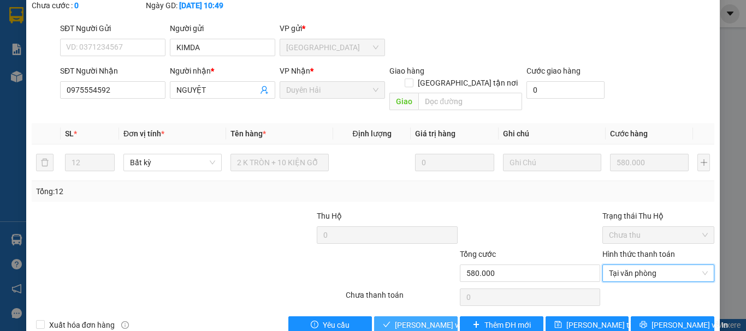
click at [424, 317] on button "[PERSON_NAME] và Giao hàng" at bounding box center [416, 325] width 84 height 17
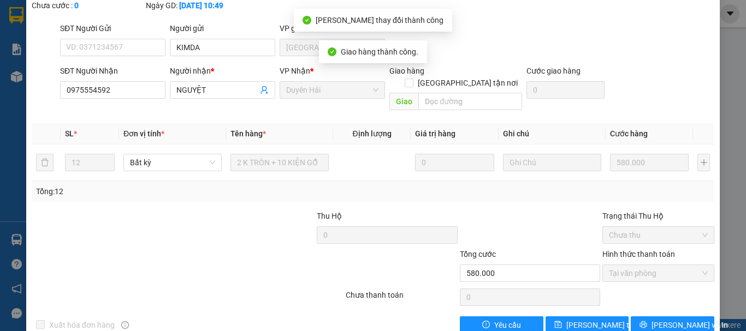
scroll to position [0, 0]
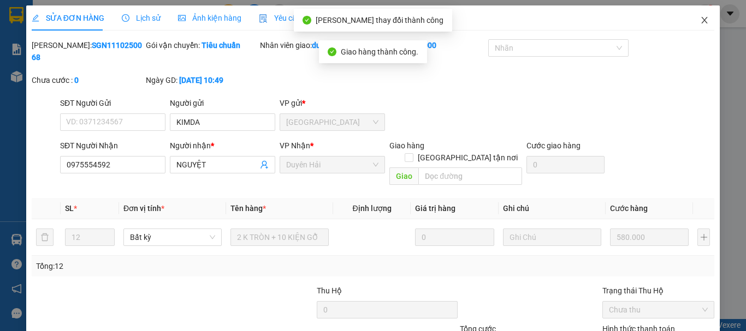
click at [700, 17] on icon "close" at bounding box center [704, 20] width 9 height 9
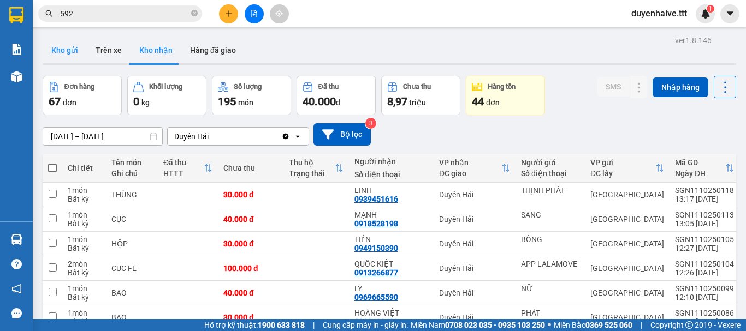
click at [61, 48] on button "Kho gửi" at bounding box center [65, 50] width 44 height 26
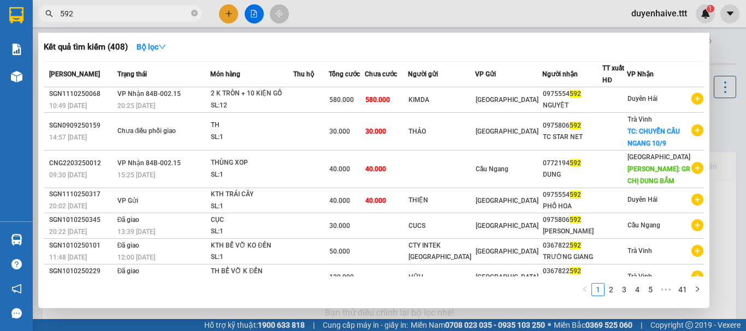
click at [95, 14] on input "592" at bounding box center [124, 14] width 129 height 12
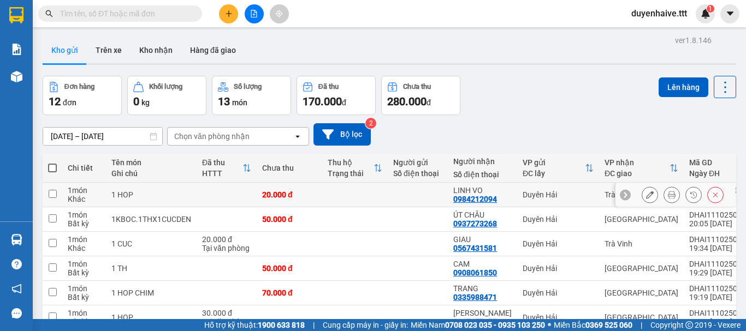
scroll to position [158, 0]
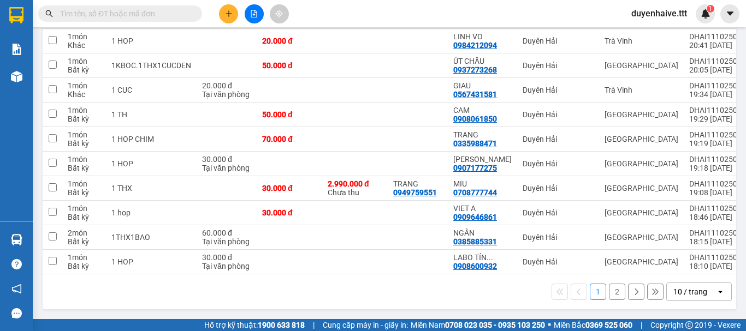
click at [683, 292] on div "10 / trang" at bounding box center [690, 292] width 34 height 11
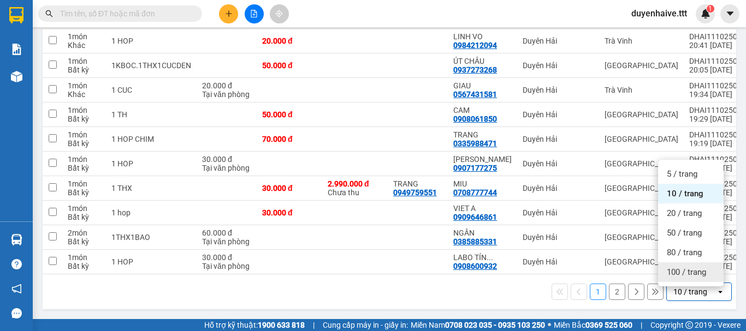
click at [683, 271] on span "100 / trang" at bounding box center [686, 272] width 39 height 11
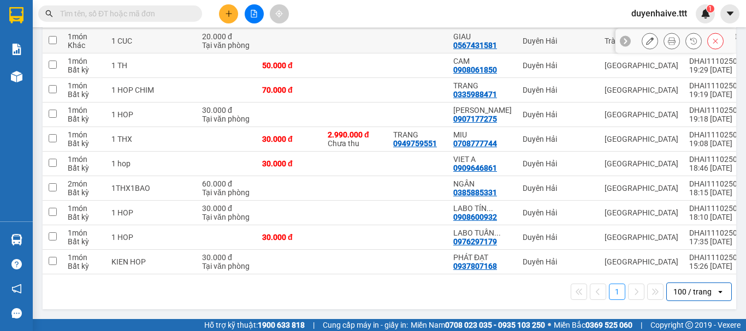
scroll to position [44, 0]
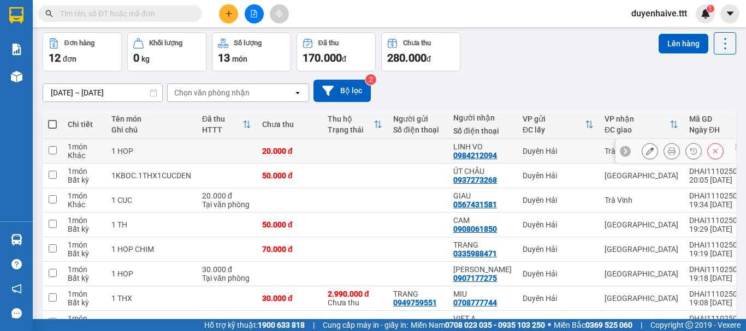
click at [54, 151] on input "checkbox" at bounding box center [53, 150] width 8 height 8
checkbox input "true"
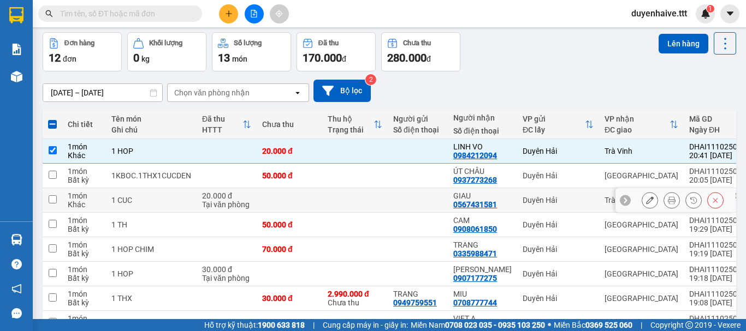
scroll to position [98, 0]
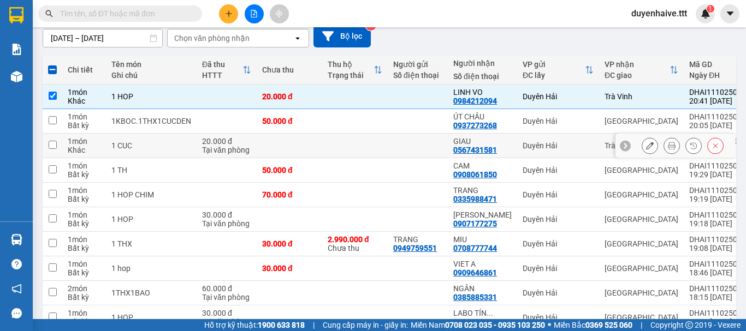
click at [51, 146] on input "checkbox" at bounding box center [53, 145] width 8 height 8
checkbox input "true"
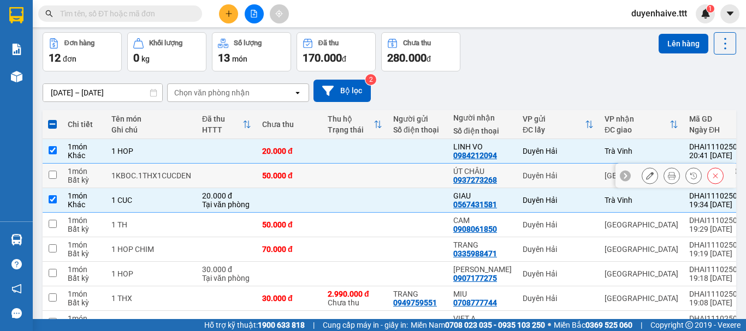
scroll to position [0, 0]
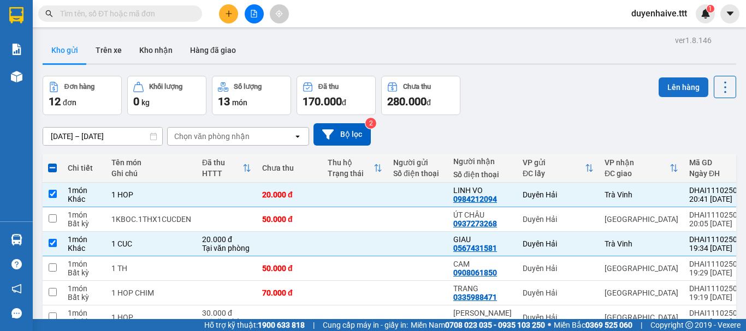
click at [678, 86] on button "Lên hàng" at bounding box center [684, 88] width 50 height 20
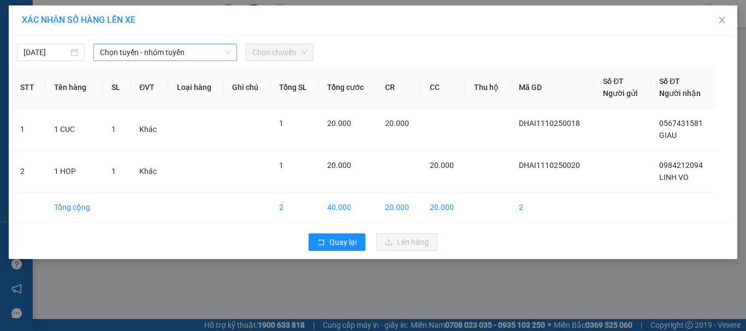
click at [134, 52] on span "Chọn tuyến - nhóm tuyến" at bounding box center [165, 52] width 131 height 16
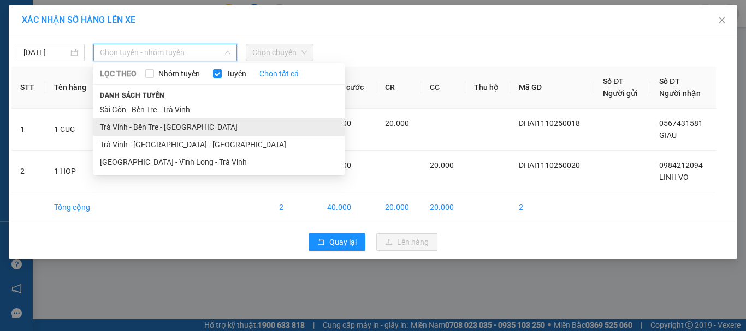
click at [147, 124] on li "Trà Vinh - Bến Tre - Sài Gòn" at bounding box center [218, 126] width 251 height 17
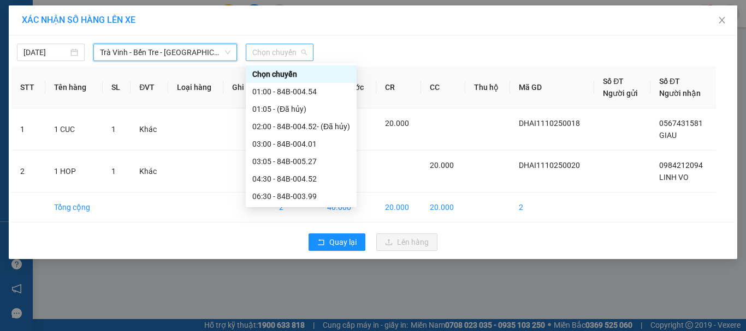
click at [272, 54] on span "Chọn chuyến" at bounding box center [279, 52] width 55 height 16
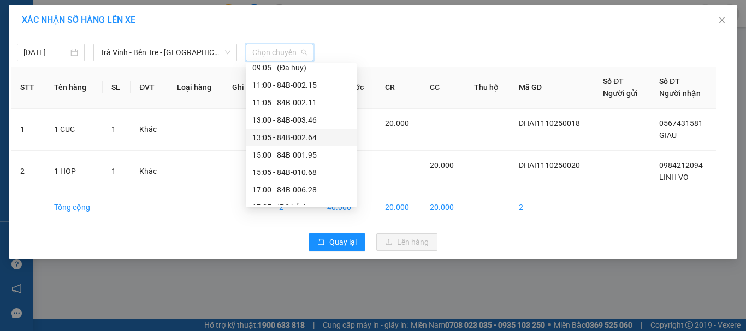
scroll to position [227, 0]
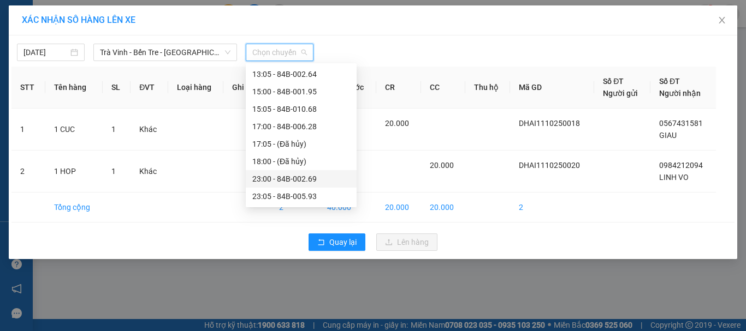
click at [285, 177] on div "23:00 - 84B-002.69" at bounding box center [301, 179] width 98 height 12
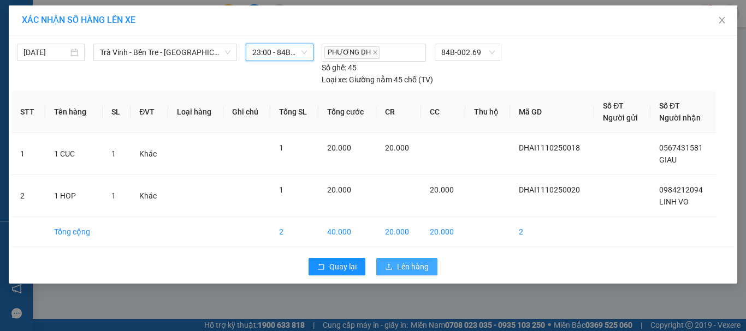
click at [399, 266] on span "Lên hàng" at bounding box center [413, 267] width 32 height 12
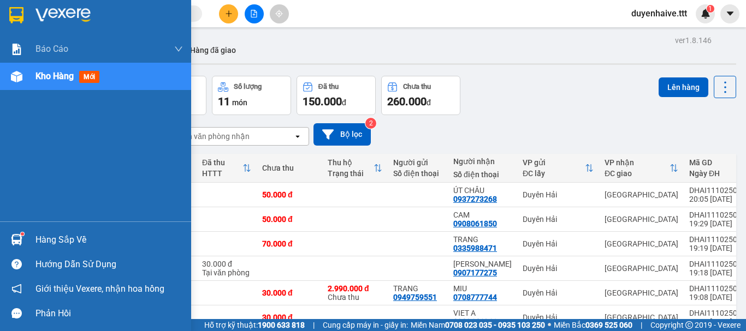
click at [45, 234] on div "Hàng sắp về" at bounding box center [108, 240] width 147 height 16
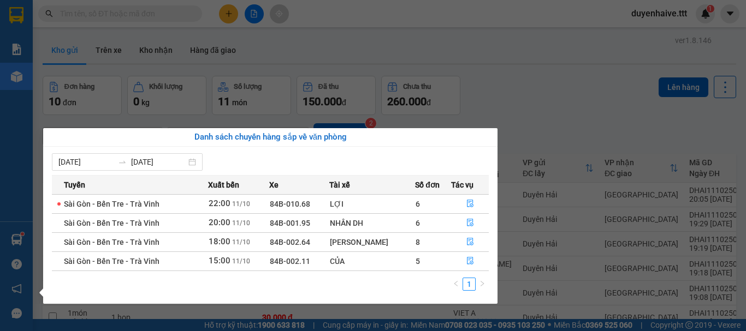
click at [537, 63] on section "Kết quả tìm kiếm ( 408 ) Bộ lọc Mã ĐH Trạng thái Món hàng Thu hộ Tổng cước Chưa…" at bounding box center [373, 165] width 746 height 331
